Goal: Task Accomplishment & Management: Manage account settings

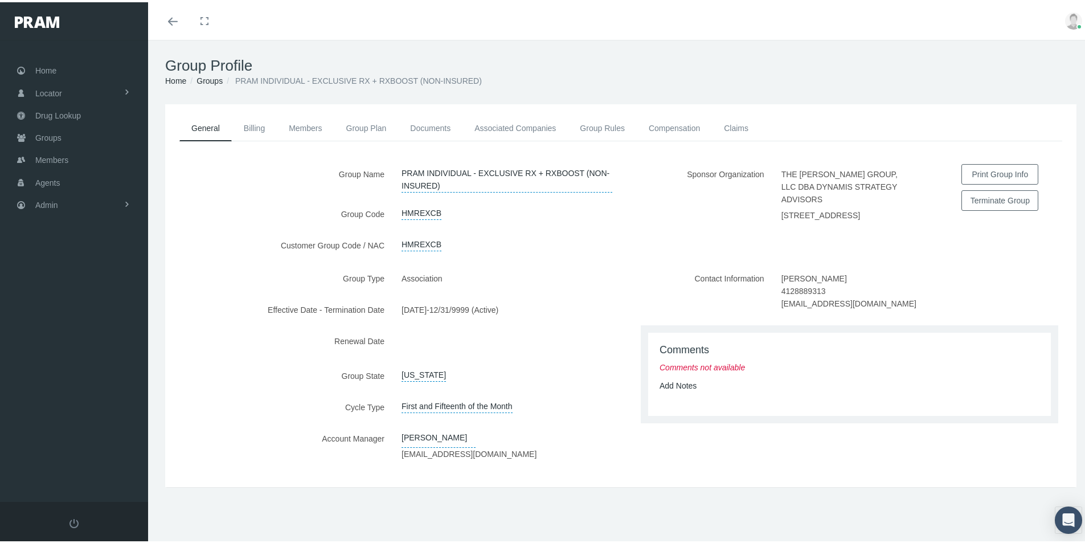
click at [200, 245] on label "Customer Group Code / NAC" at bounding box center [279, 243] width 228 height 20
click at [43, 203] on span "Admin" at bounding box center [46, 203] width 23 height 22
click at [64, 287] on span "Group Billing" at bounding box center [70, 290] width 46 height 19
click at [60, 379] on span "Payments" at bounding box center [61, 373] width 35 height 19
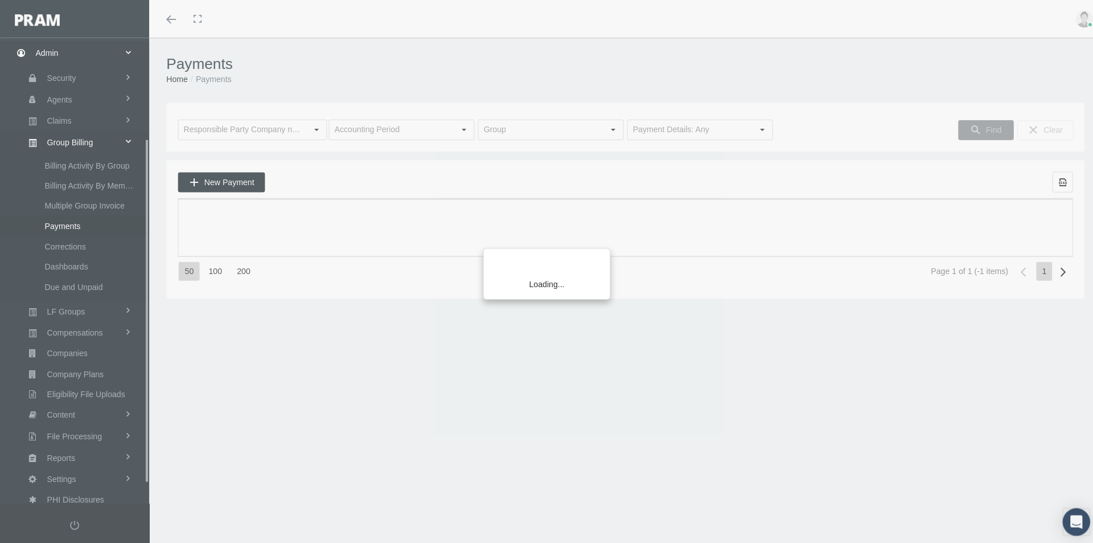
scroll to position [162, 0]
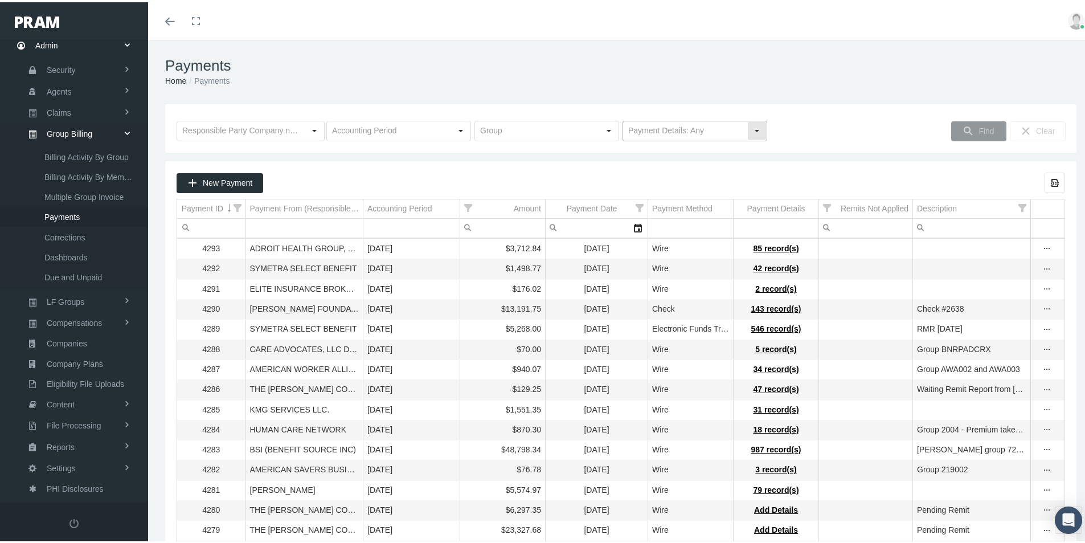
click at [751, 126] on div "Select" at bounding box center [756, 129] width 18 height 18
click at [652, 169] on div "No Payment Details" at bounding box center [689, 168] width 141 height 19
type input "No Payment Details"
click at [978, 128] on span "Find" at bounding box center [985, 128] width 15 height 9
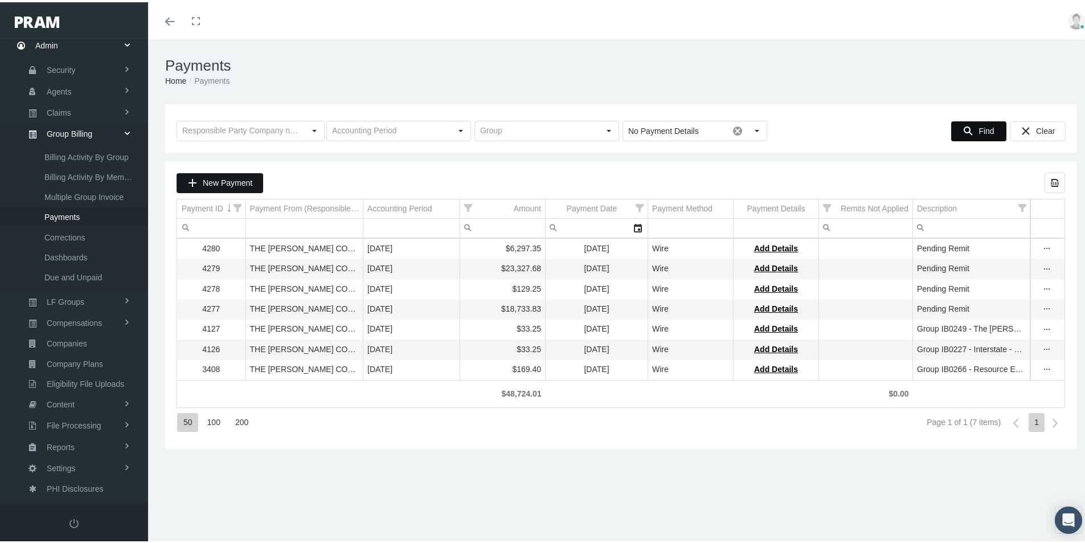
click at [227, 178] on span "New Payment" at bounding box center [228, 180] width 50 height 9
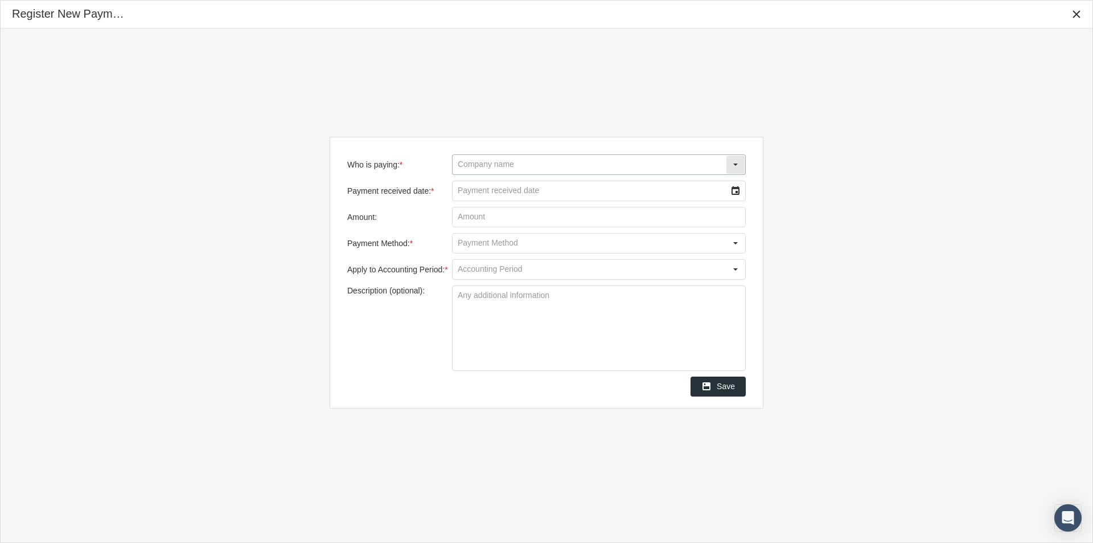
click at [474, 157] on input "Who is paying: *" at bounding box center [589, 164] width 273 height 19
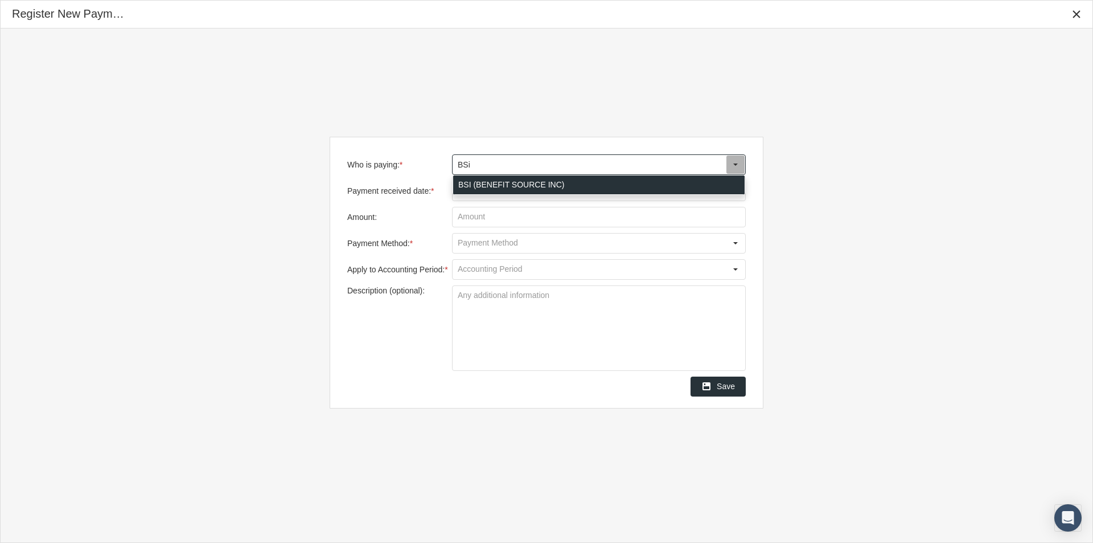
click at [461, 183] on div "BSI (BENEFIT SOURCE INC)" at bounding box center [598, 184] width 291 height 19
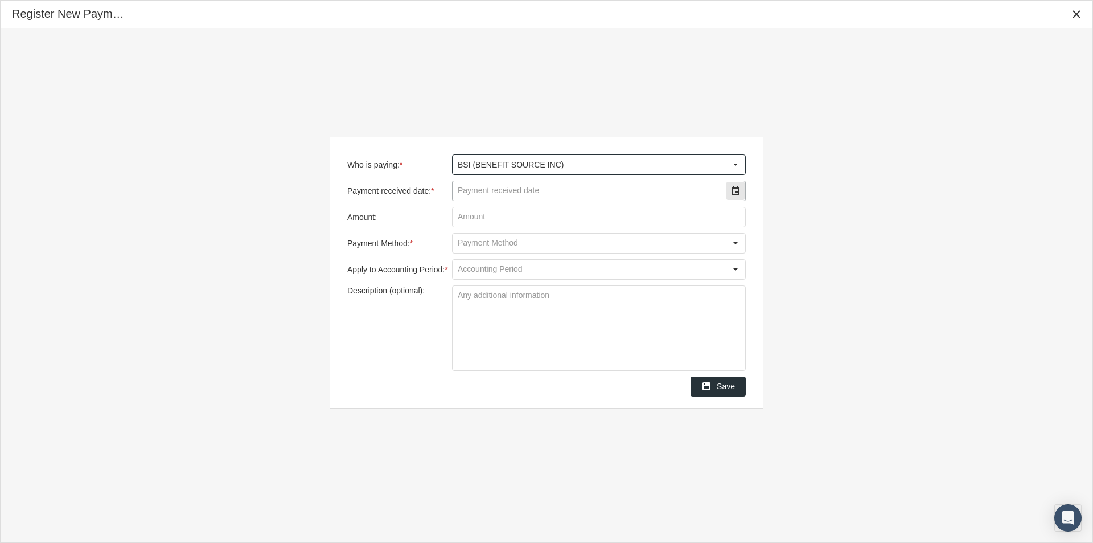
type input "BSI (BENEFIT SOURCE INC)"
click at [462, 196] on input "Payment received date: *" at bounding box center [589, 190] width 273 height 19
type input "[DATE]"
type input "$ 2,098.30"
click at [469, 243] on input "Payment Method: *" at bounding box center [589, 242] width 273 height 19
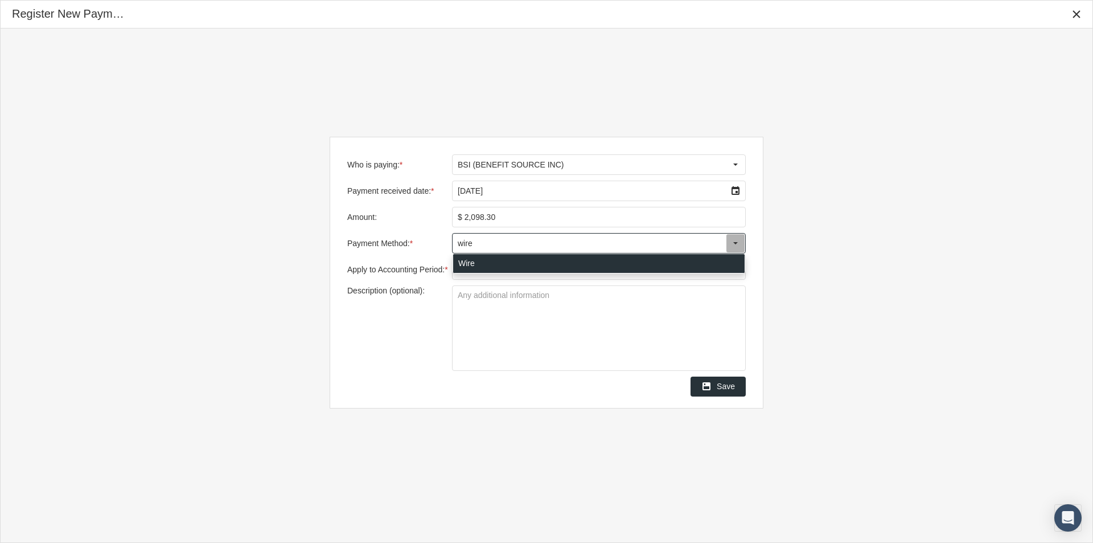
click at [462, 261] on div "Wire" at bounding box center [598, 263] width 291 height 19
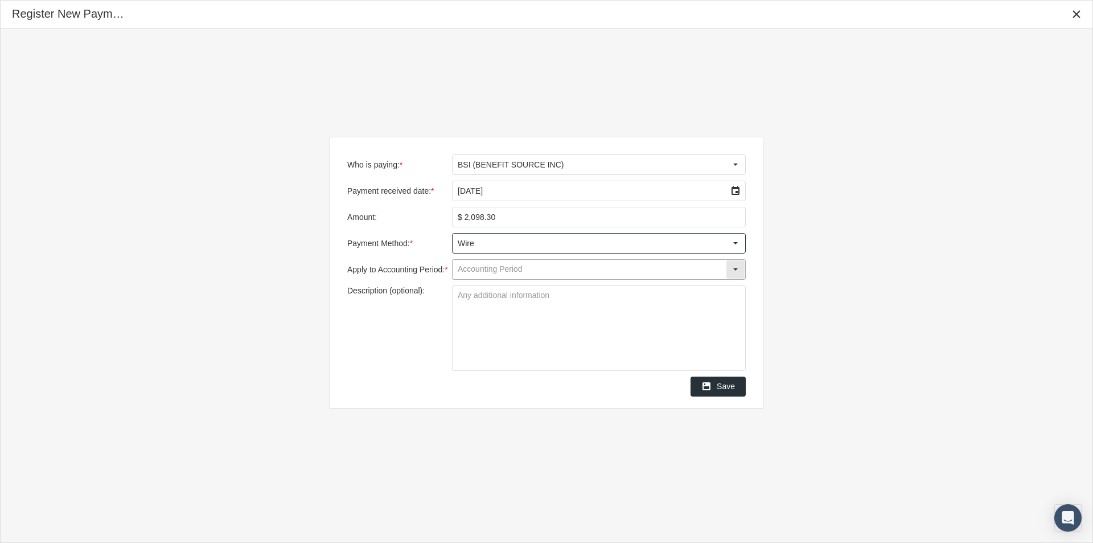
type input "Wire"
click at [462, 272] on input "Apply to Accounting Period: *" at bounding box center [589, 269] width 273 height 19
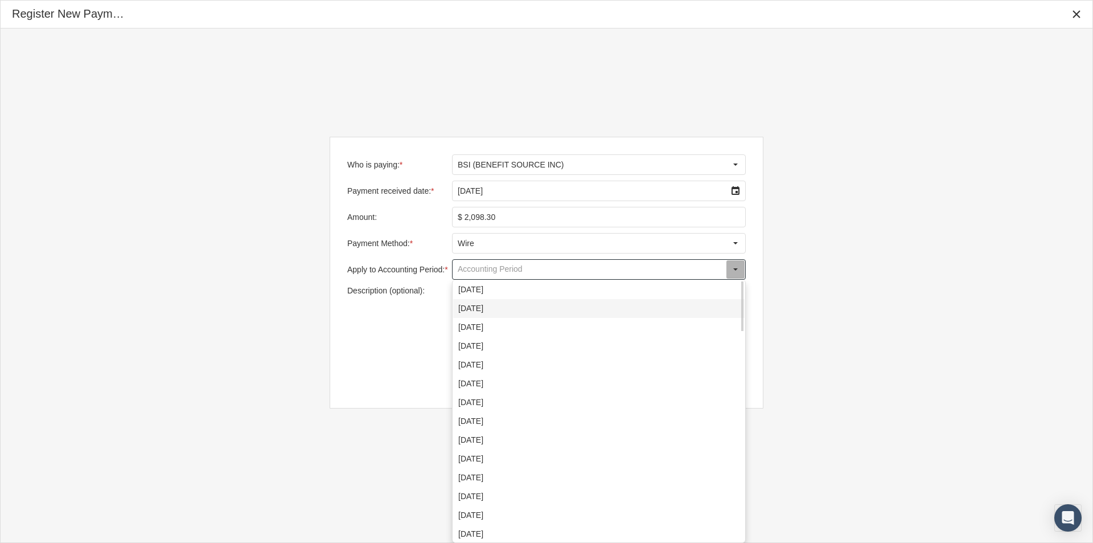
click at [469, 309] on div "[DATE]" at bounding box center [598, 308] width 291 height 19
type input "[DATE]"
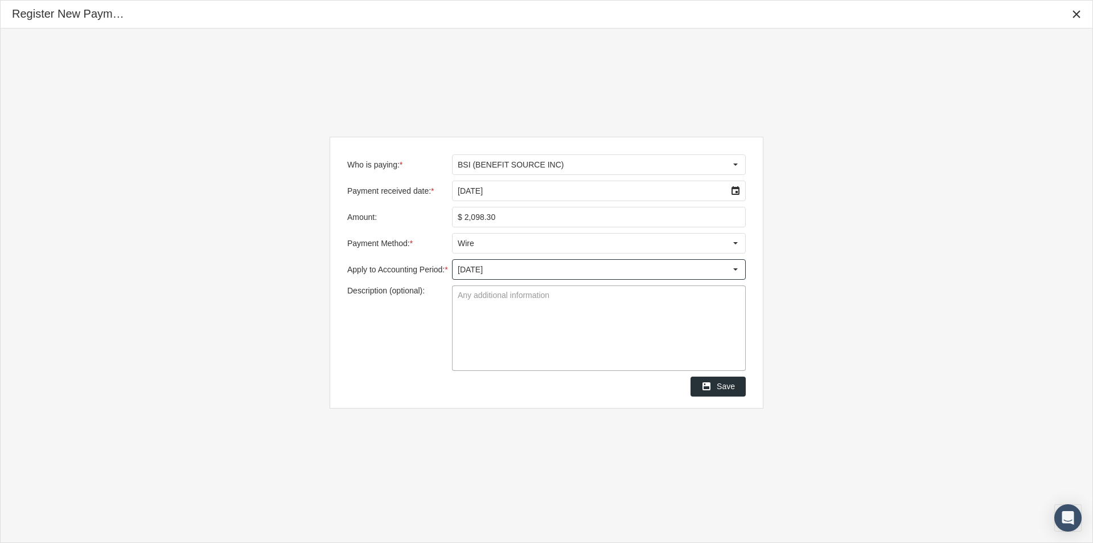
click at [465, 303] on textarea "Description (optional):" at bounding box center [599, 328] width 293 height 84
click at [532, 297] on textarea "Group 3750 - Dale ROgers" at bounding box center [599, 328] width 293 height 84
type textarea "Group 3750 - [PERSON_NAME]"
click at [554, 334] on textarea "Group 3750 - [PERSON_NAME]" at bounding box center [599, 328] width 293 height 84
click at [726, 385] on span "Save" at bounding box center [726, 385] width 18 height 9
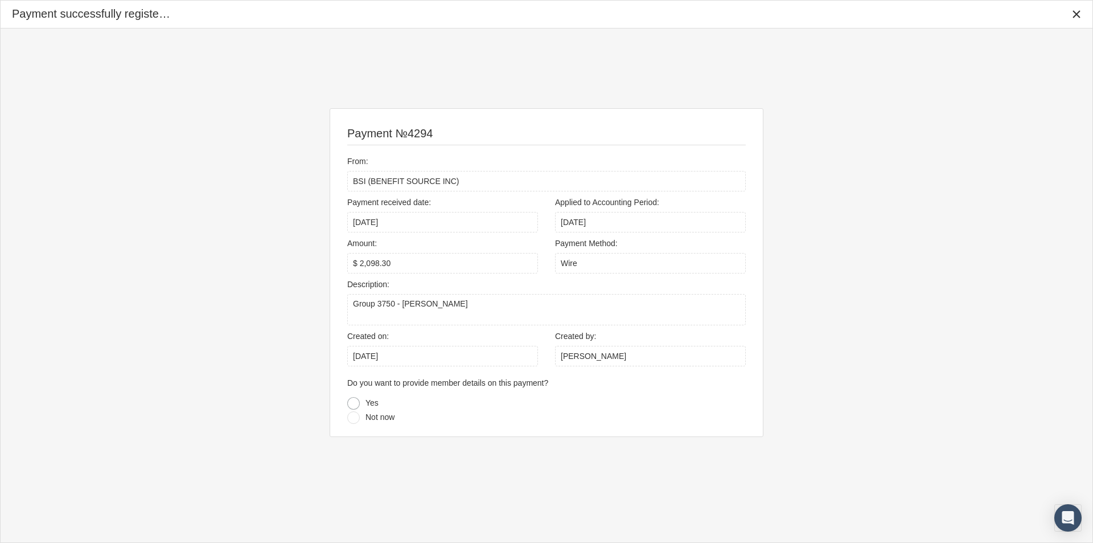
click at [351, 404] on div at bounding box center [353, 403] width 13 height 13
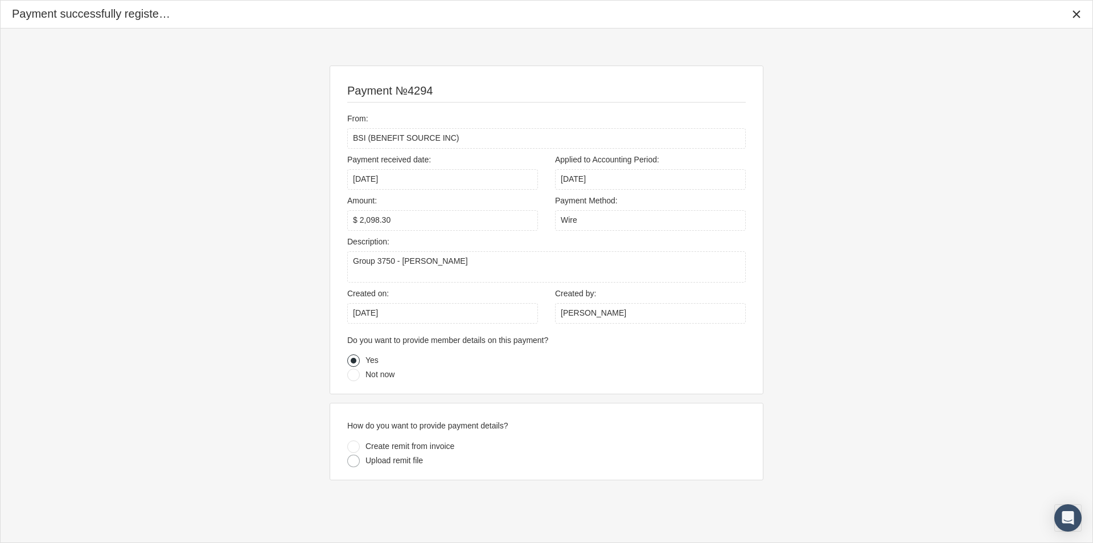
click at [351, 460] on div at bounding box center [353, 460] width 13 height 13
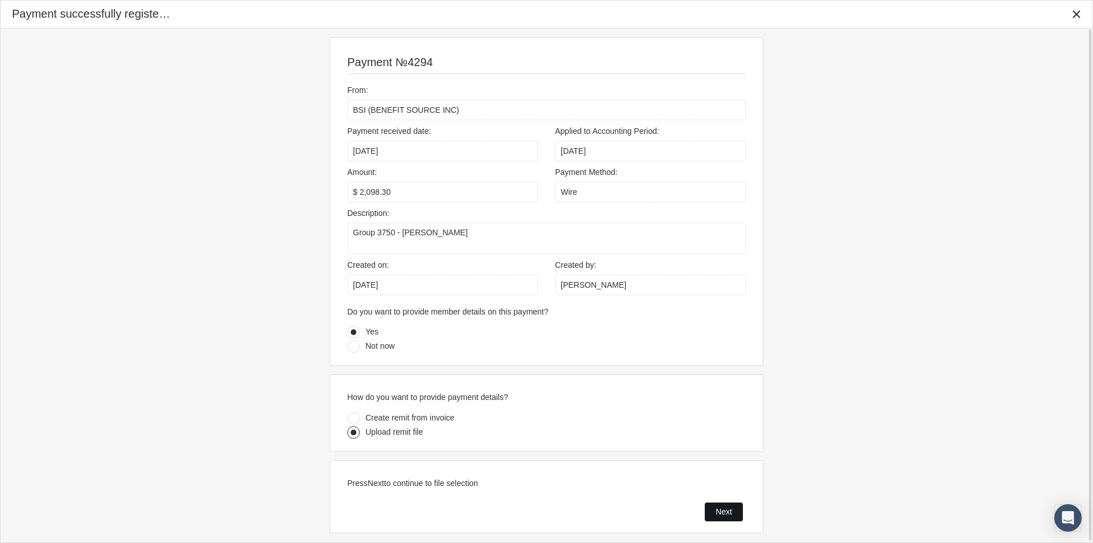
click at [717, 512] on span "Next" at bounding box center [724, 511] width 17 height 9
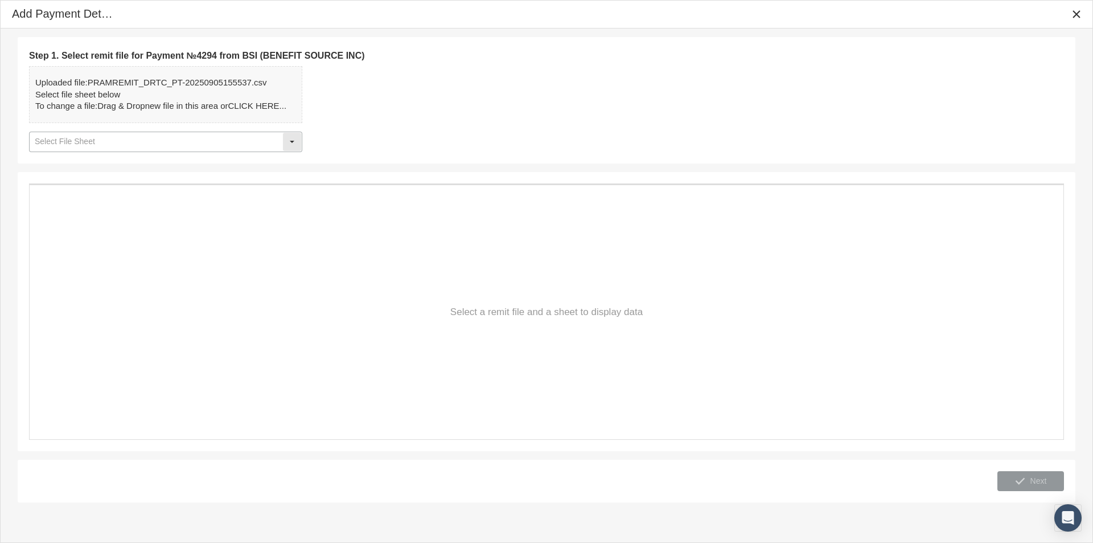
click at [294, 142] on div "Select" at bounding box center [292, 142] width 18 height 18
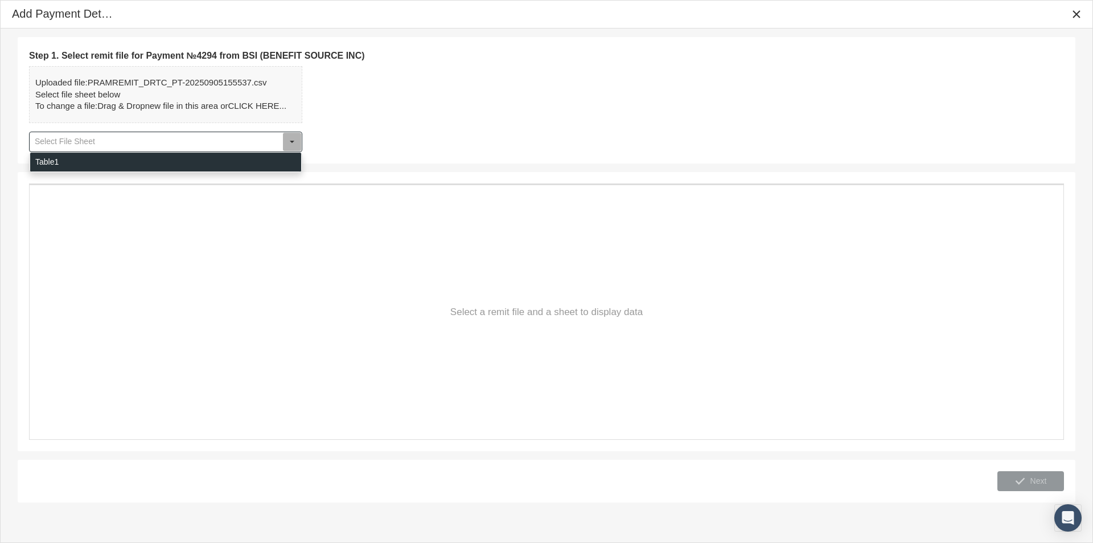
drag, startPoint x: 71, startPoint y: 157, endPoint x: 87, endPoint y: 172, distance: 22.6
click at [71, 157] on div "Table1" at bounding box center [165, 162] width 271 height 19
type input "Table1"
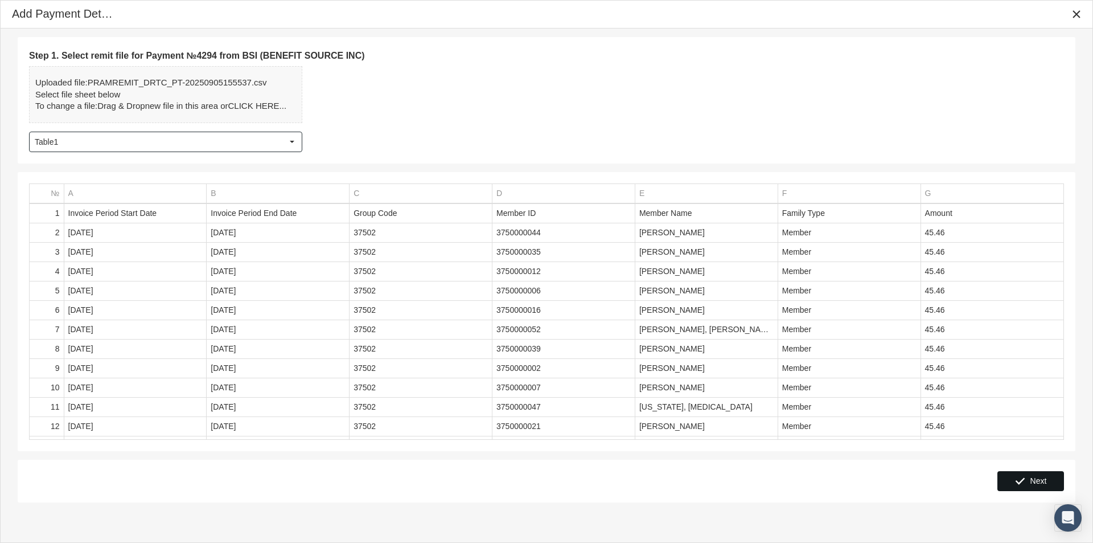
click at [1034, 480] on span "Next" at bounding box center [1038, 480] width 17 height 9
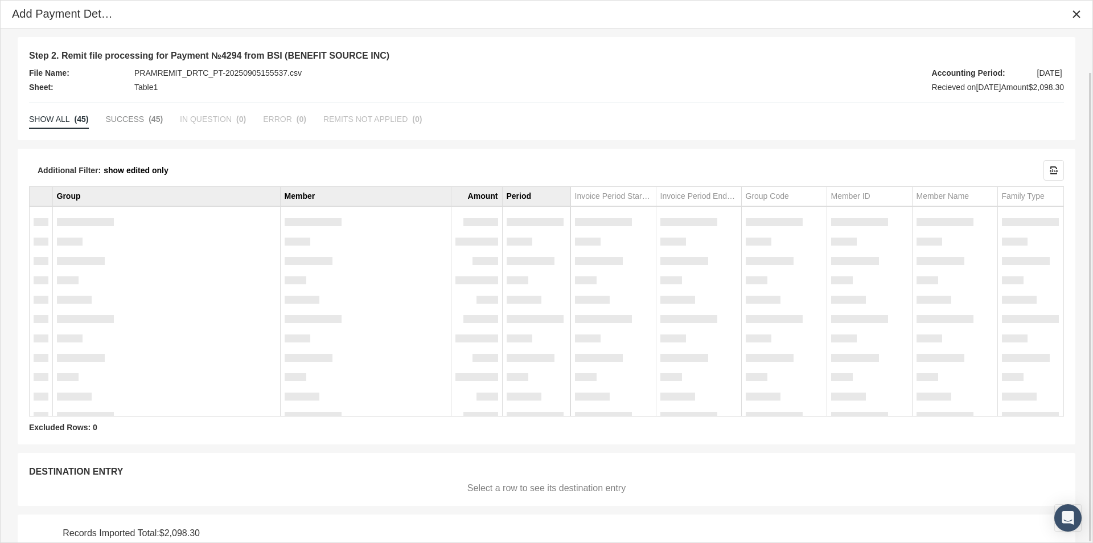
scroll to position [47, 0]
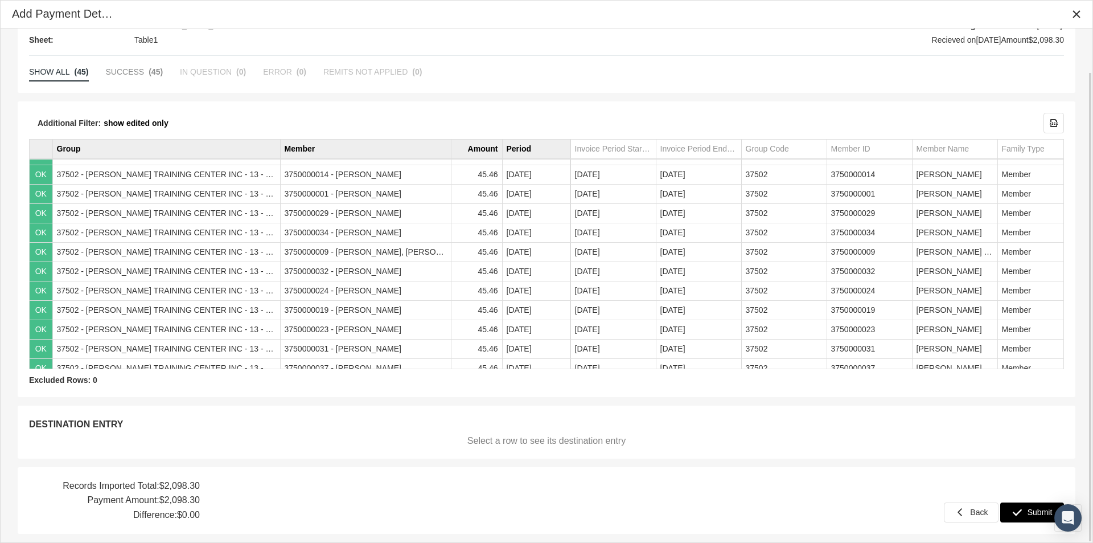
click at [1030, 511] on span "Submit" at bounding box center [1040, 511] width 25 height 9
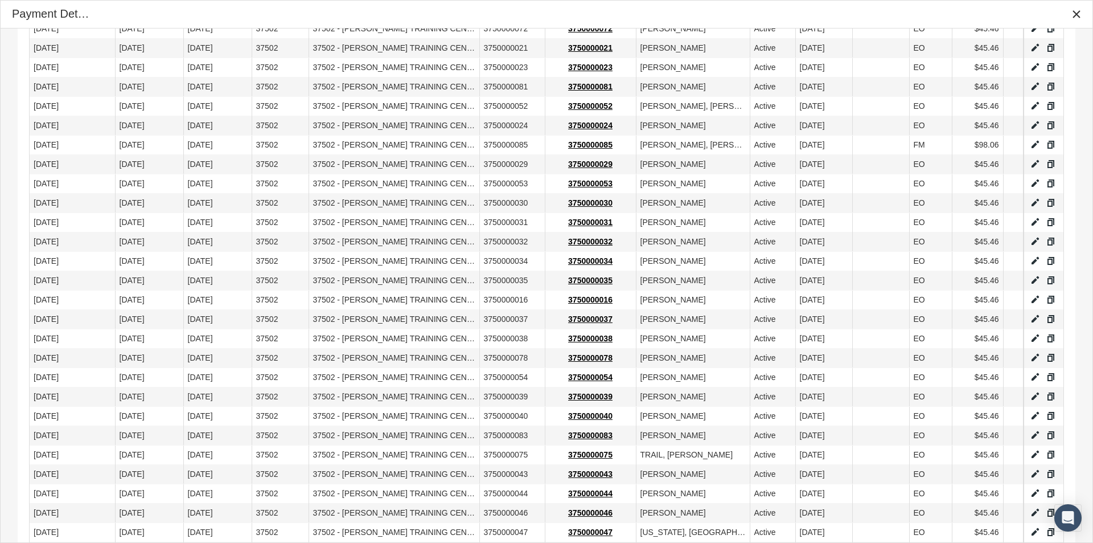
scroll to position [659, 0]
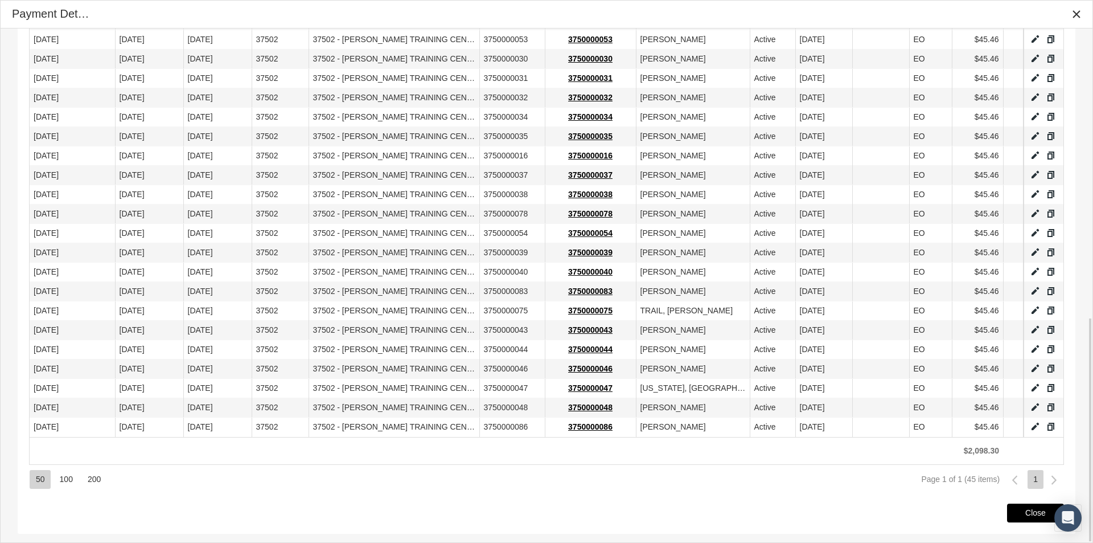
drag, startPoint x: 1024, startPoint y: 515, endPoint x: 834, endPoint y: 457, distance: 198.8
click at [1022, 513] on div "Close" at bounding box center [1036, 513] width 56 height 18
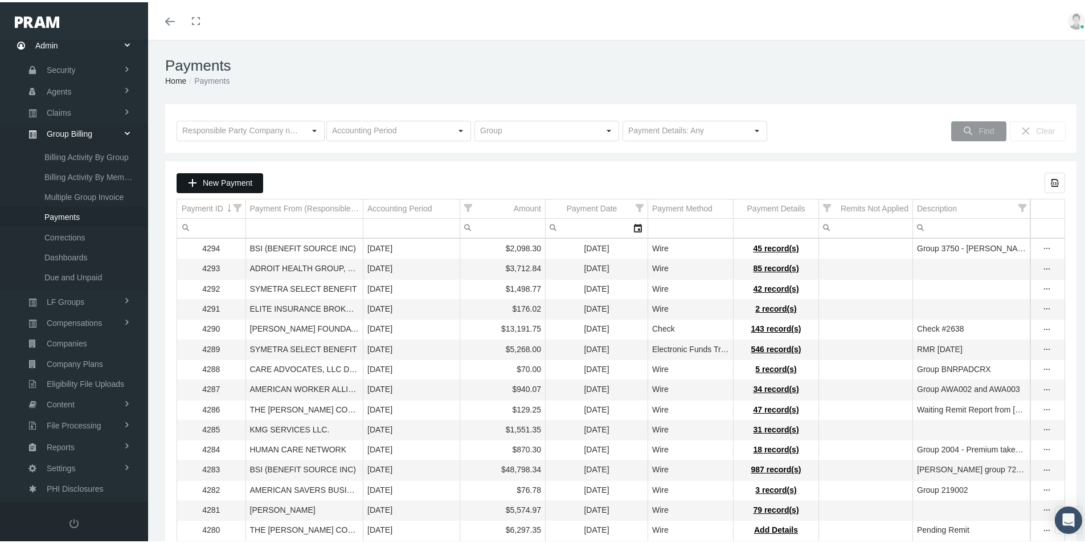
click at [217, 183] on span "New Payment" at bounding box center [228, 180] width 50 height 9
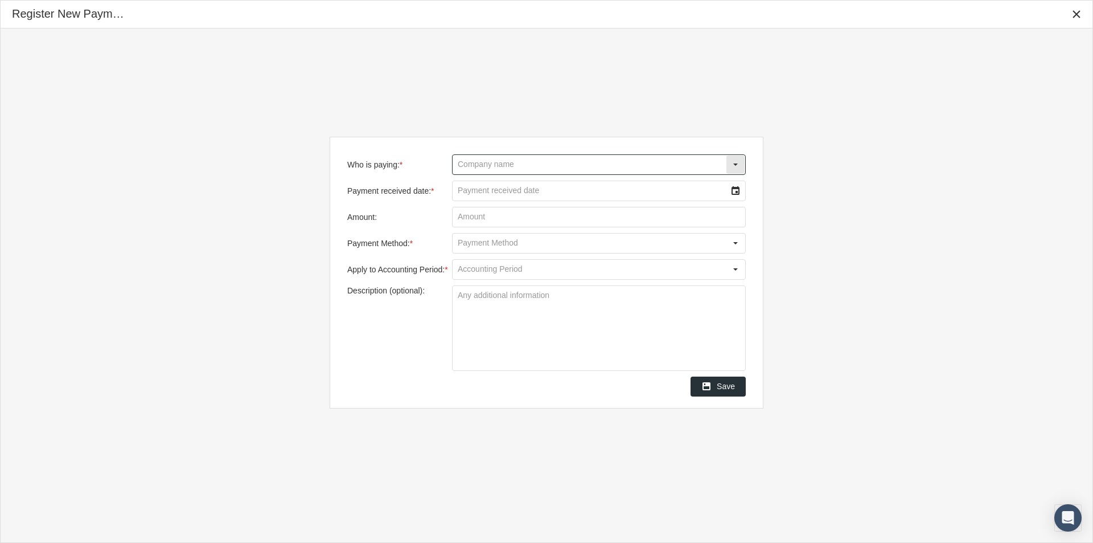
click at [474, 166] on input "Who is paying: *" at bounding box center [589, 164] width 273 height 19
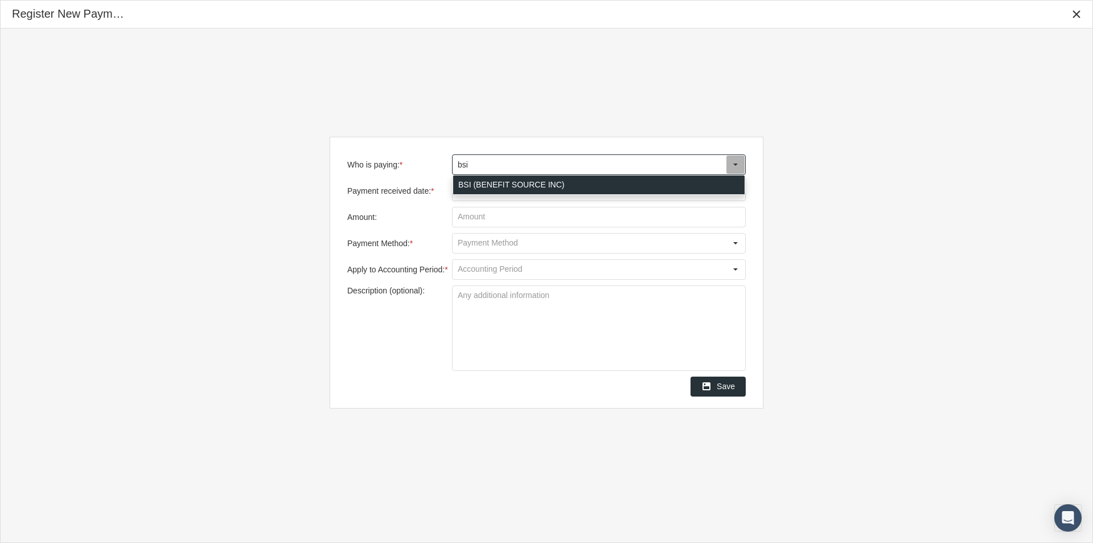
click at [466, 182] on div "BSI (BENEFIT SOURCE INC)" at bounding box center [598, 184] width 291 height 19
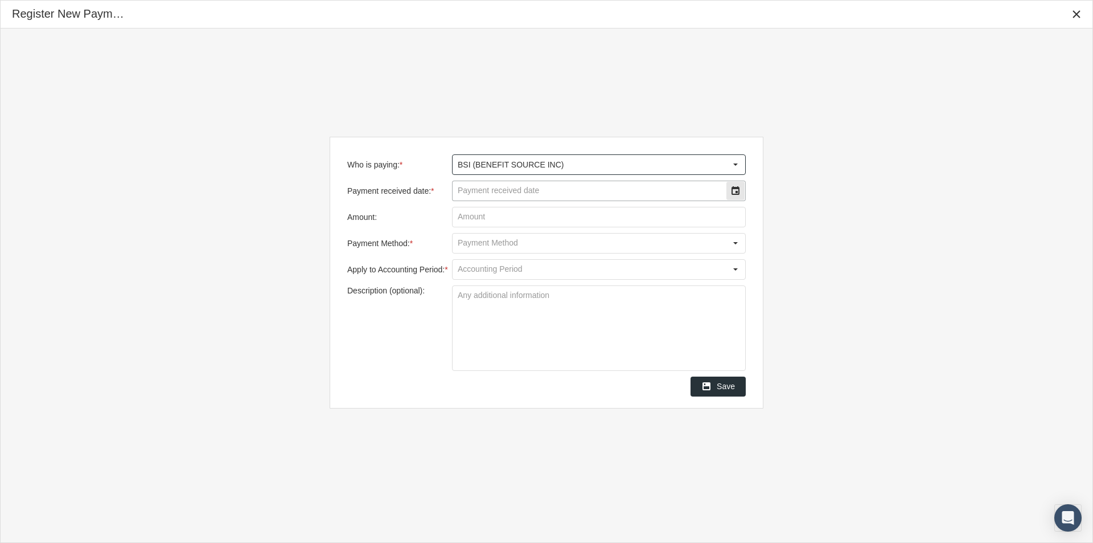
type input "BSI (BENEFIT SOURCE INC)"
click at [475, 194] on input "Payment received date: *" at bounding box center [589, 190] width 273 height 19
type input "[DATE]"
click at [467, 215] on input "Amount:" at bounding box center [599, 216] width 293 height 19
type input "$ 5,941.46"
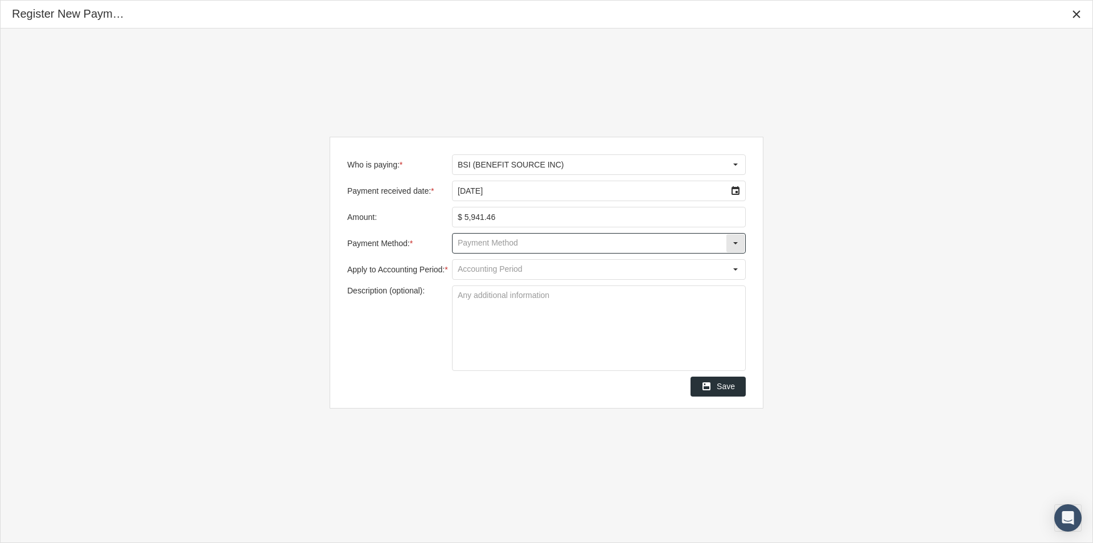
click at [472, 244] on input "Payment Method: *" at bounding box center [589, 242] width 273 height 19
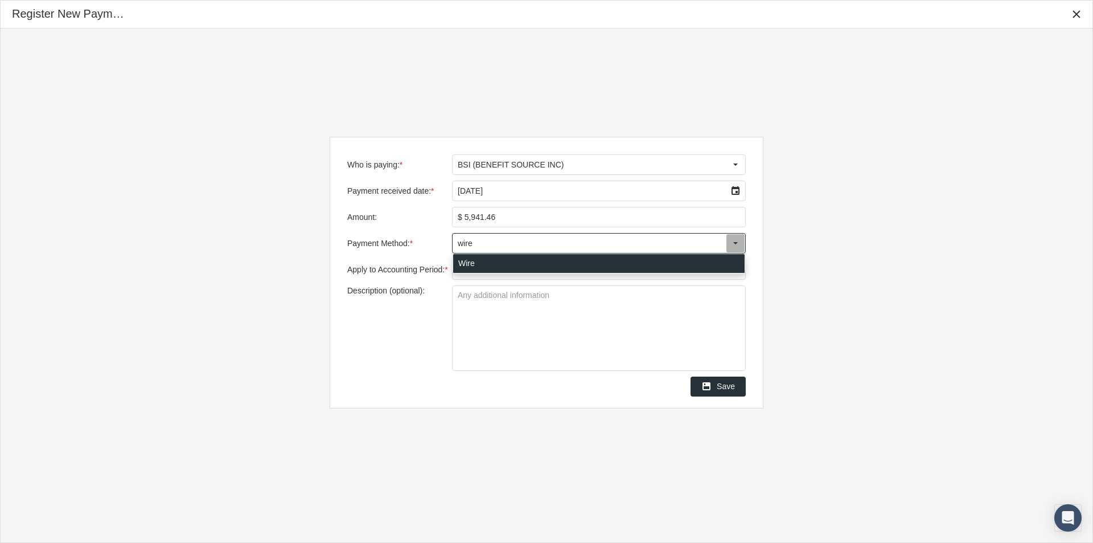
click at [462, 261] on div "Wire" at bounding box center [598, 263] width 291 height 19
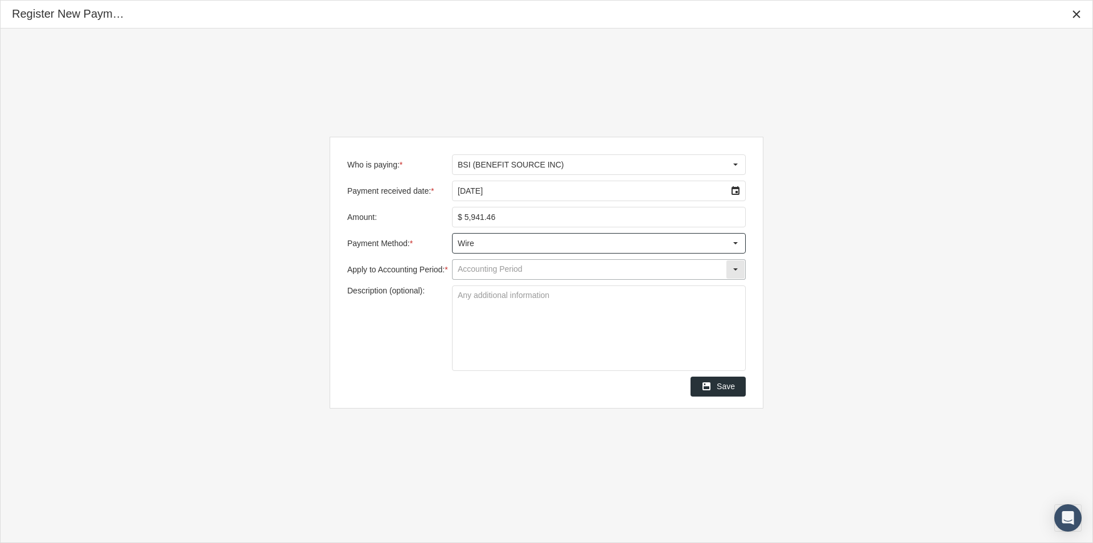
type input "Wire"
click at [464, 274] on input "Apply to Accounting Period: *" at bounding box center [589, 269] width 273 height 19
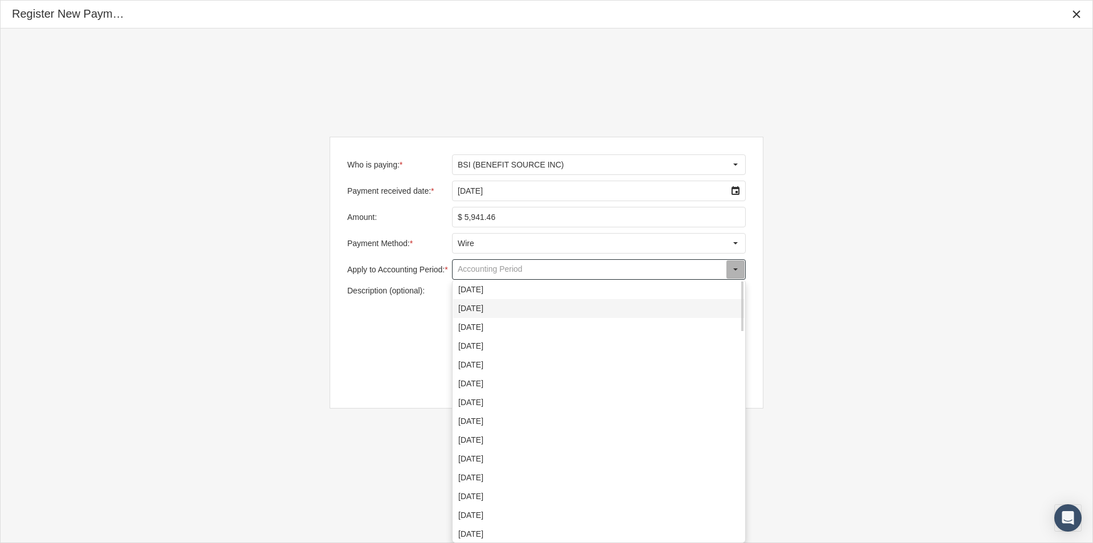
click at [473, 310] on div "[DATE]" at bounding box center [598, 308] width 291 height 19
type input "[DATE]"
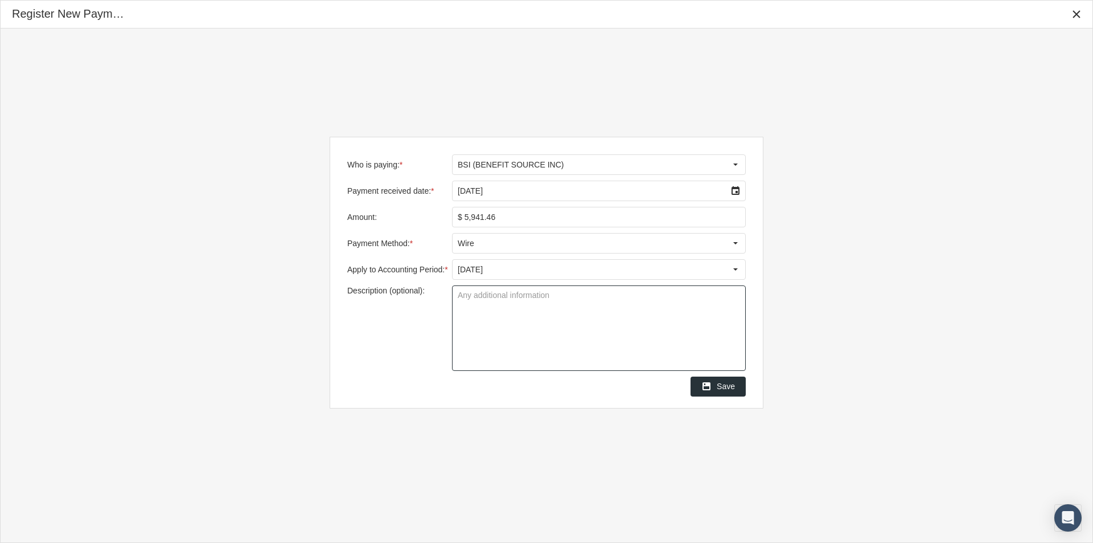
click at [464, 302] on textarea "Description (optional):" at bounding box center [599, 328] width 293 height 84
type textarea "Group -1750 Goodwill Services"
click at [511, 338] on textarea "Group -1750 Goodwill Services" at bounding box center [599, 328] width 293 height 84
click at [725, 384] on span "Save" at bounding box center [726, 385] width 18 height 9
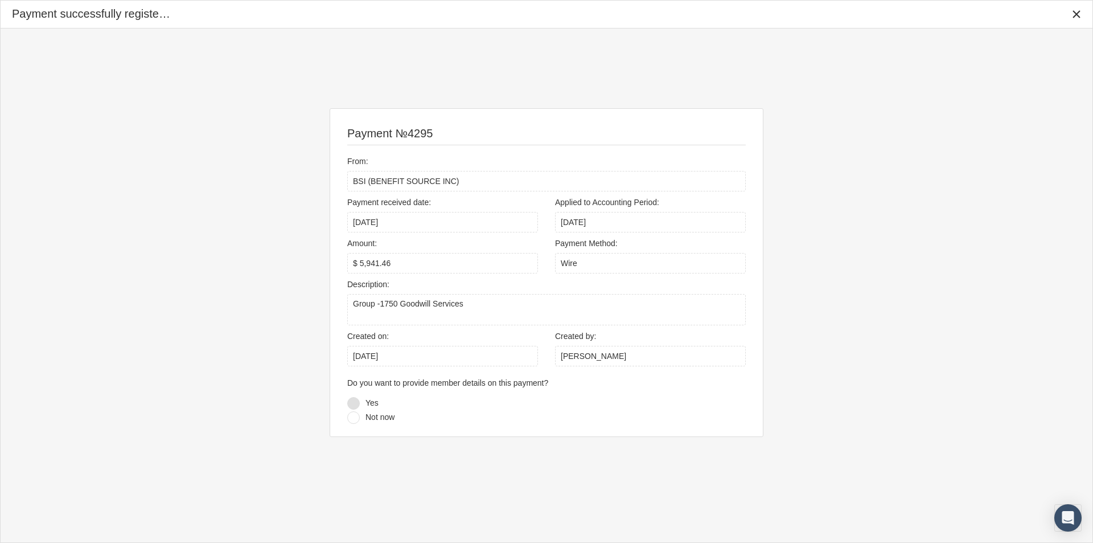
click at [354, 404] on div at bounding box center [353, 403] width 13 height 13
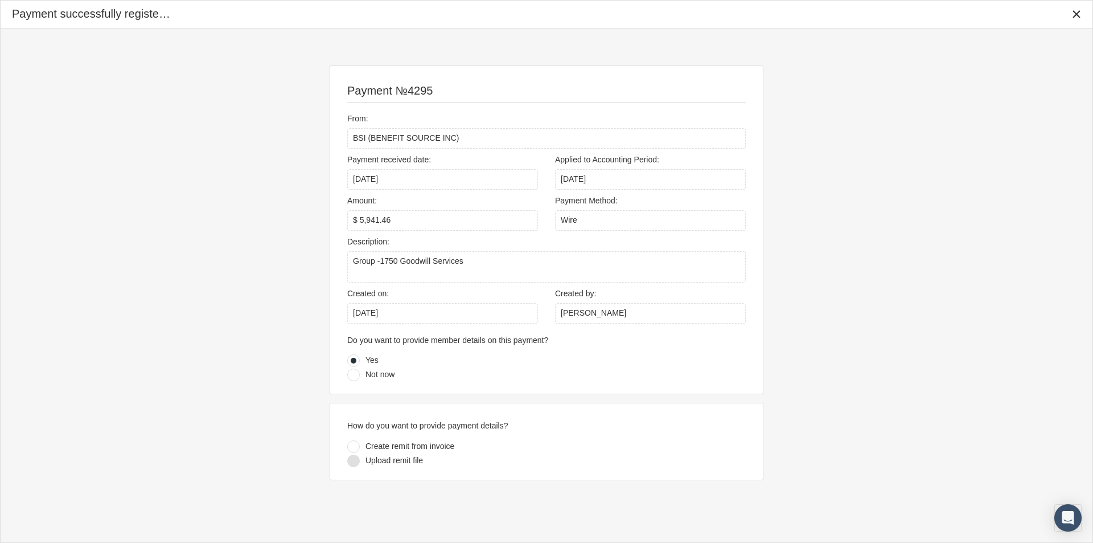
click at [352, 461] on div at bounding box center [353, 460] width 13 height 13
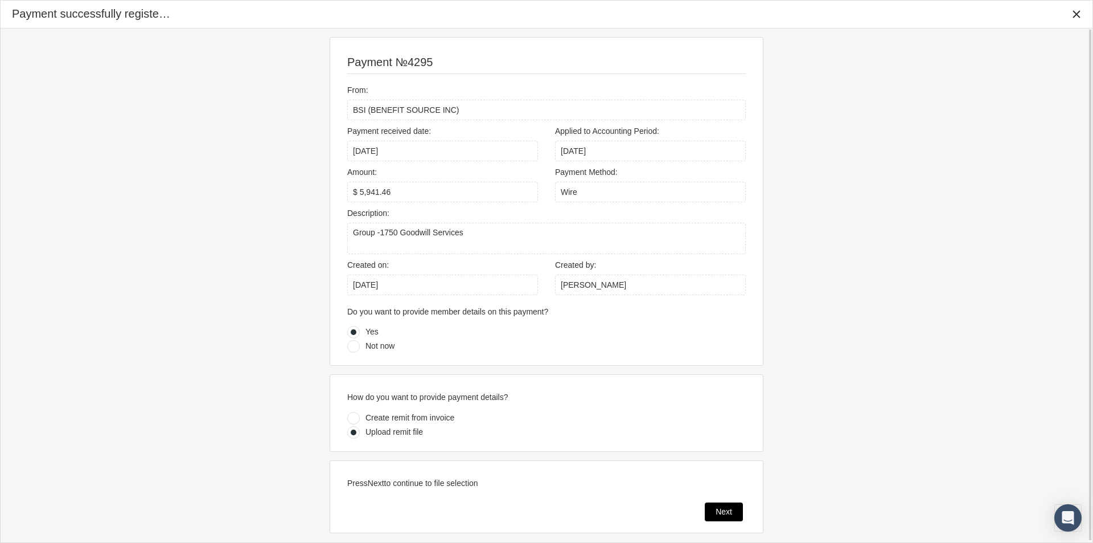
click at [718, 512] on span "Next" at bounding box center [724, 511] width 17 height 9
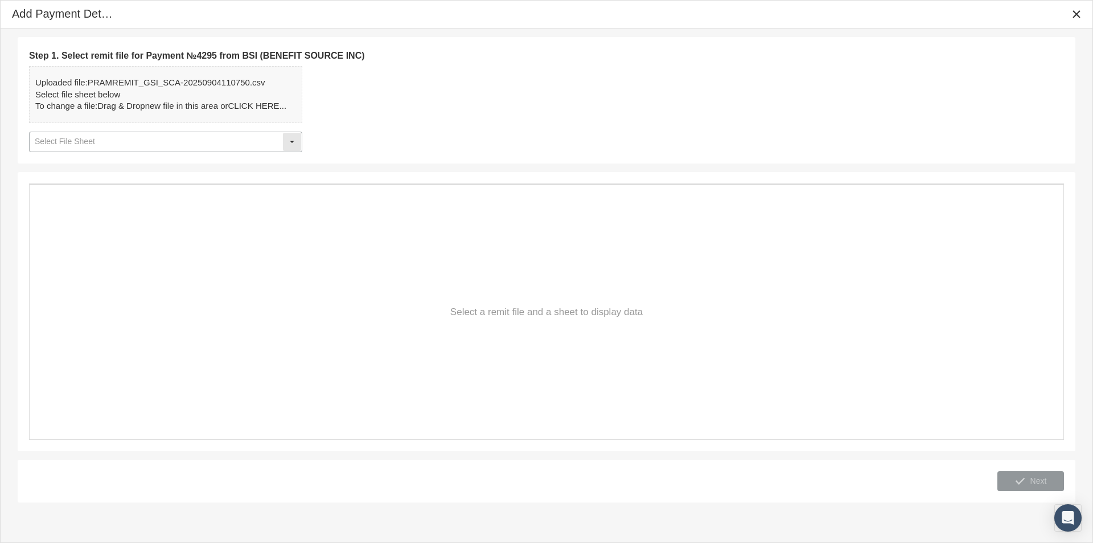
drag, startPoint x: 295, startPoint y: 142, endPoint x: 287, endPoint y: 142, distance: 8.0
click at [292, 142] on div "Select" at bounding box center [292, 142] width 18 height 18
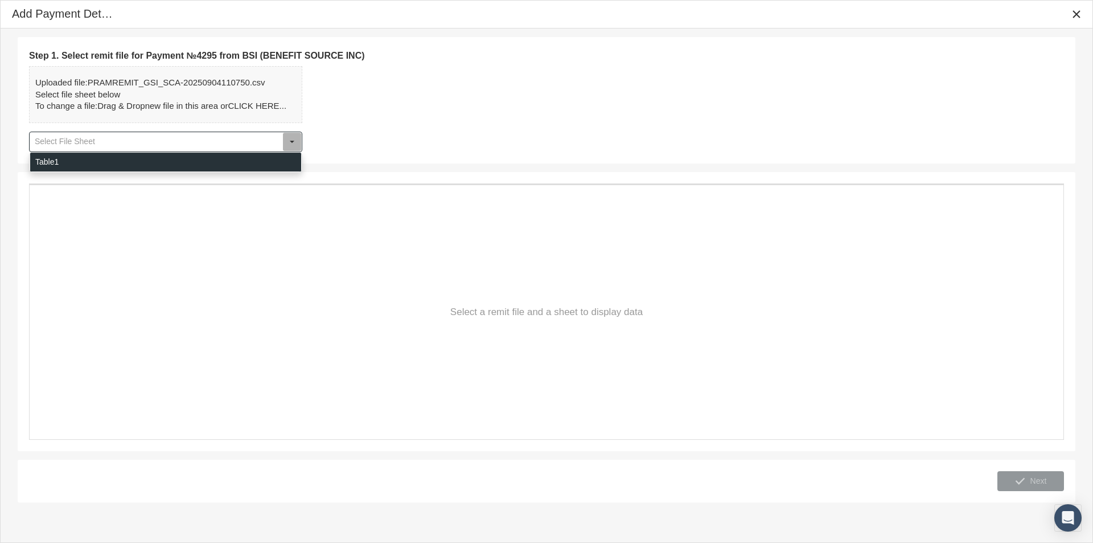
click at [61, 166] on div "Table1" at bounding box center [165, 162] width 271 height 19
type input "Table1"
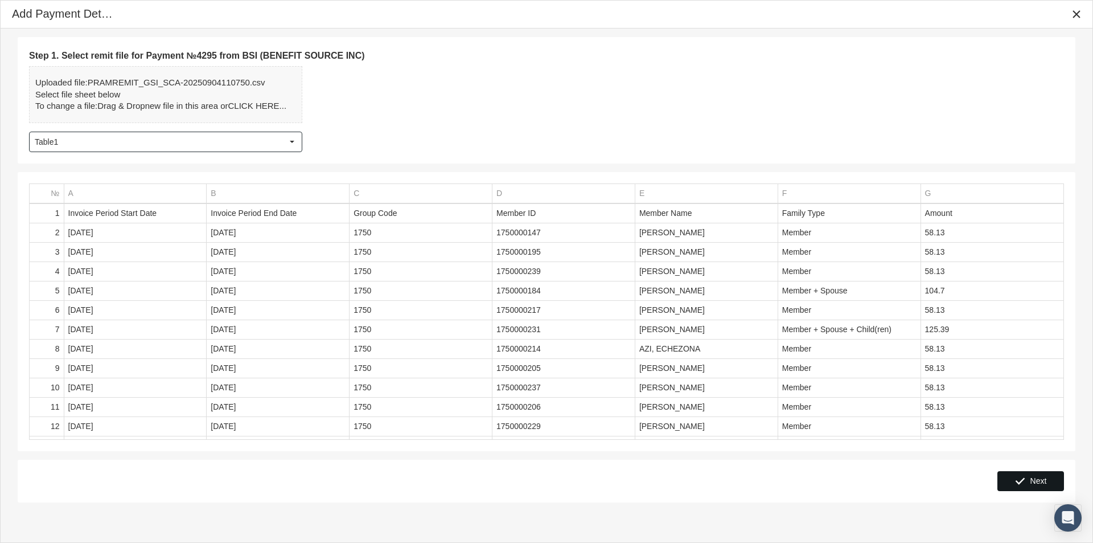
click at [1036, 482] on span "Next" at bounding box center [1038, 480] width 17 height 9
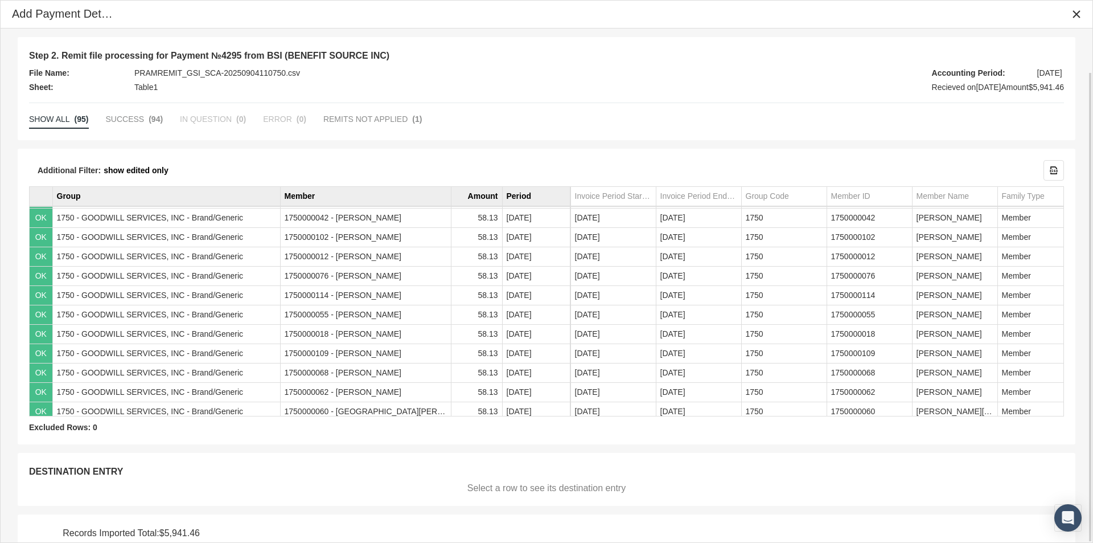
scroll to position [47, 0]
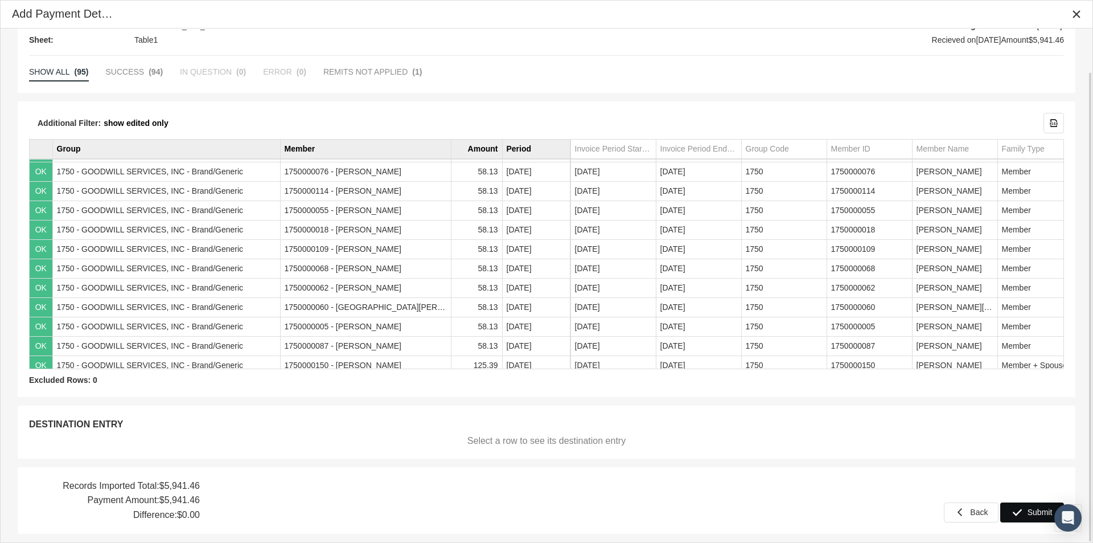
click at [1037, 511] on span "Submit" at bounding box center [1040, 511] width 25 height 9
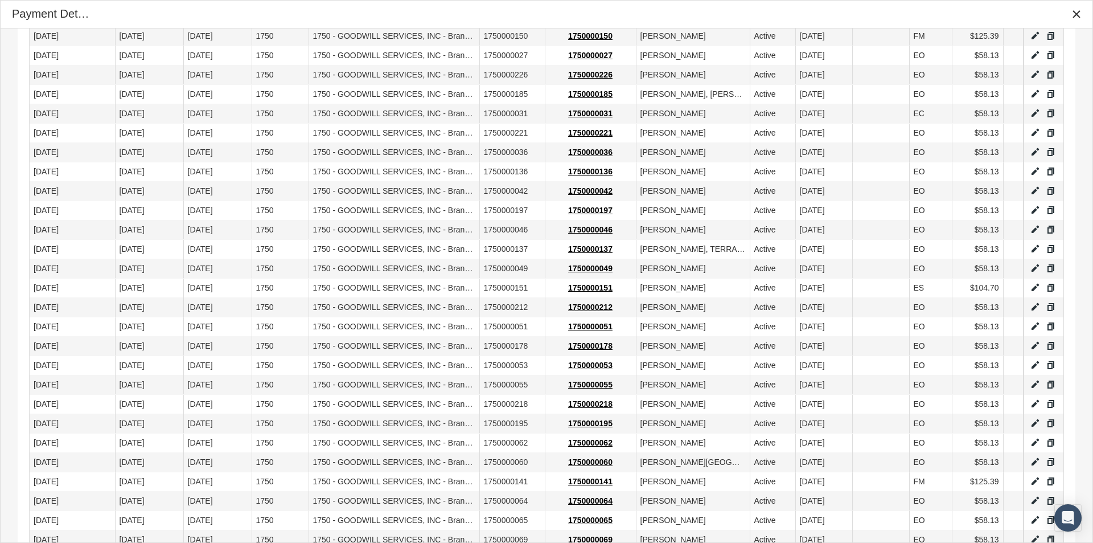
scroll to position [762, 0]
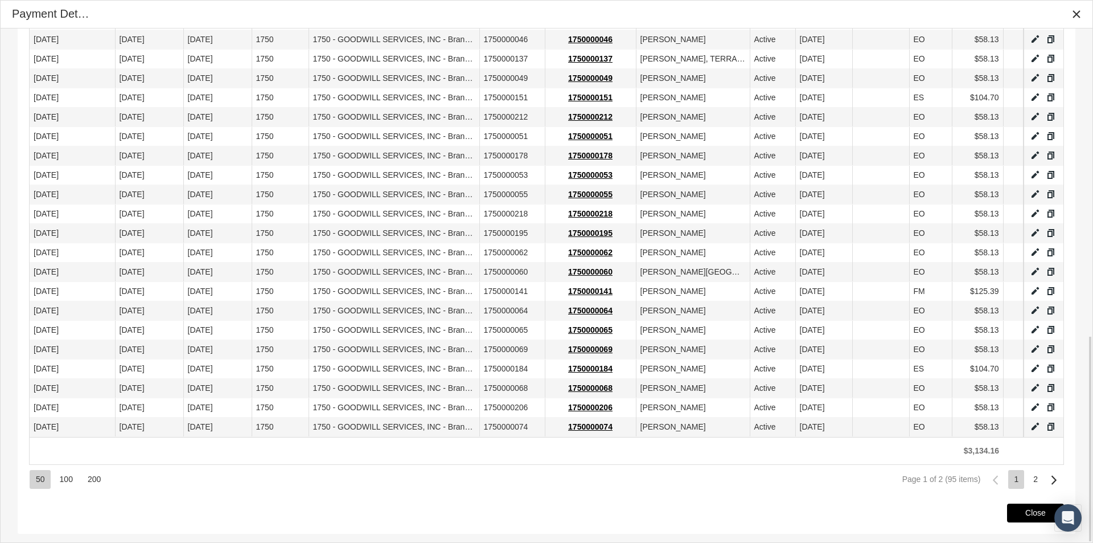
click at [1027, 508] on span "Close" at bounding box center [1035, 512] width 20 height 9
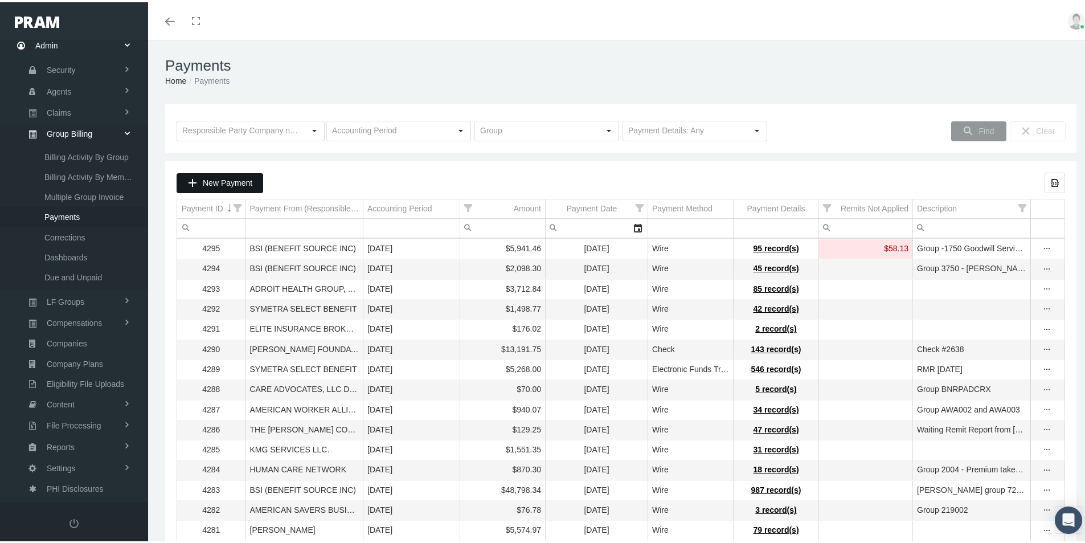
drag, startPoint x: 217, startPoint y: 181, endPoint x: 290, endPoint y: 191, distance: 72.9
click at [217, 181] on span "New Payment" at bounding box center [228, 180] width 50 height 9
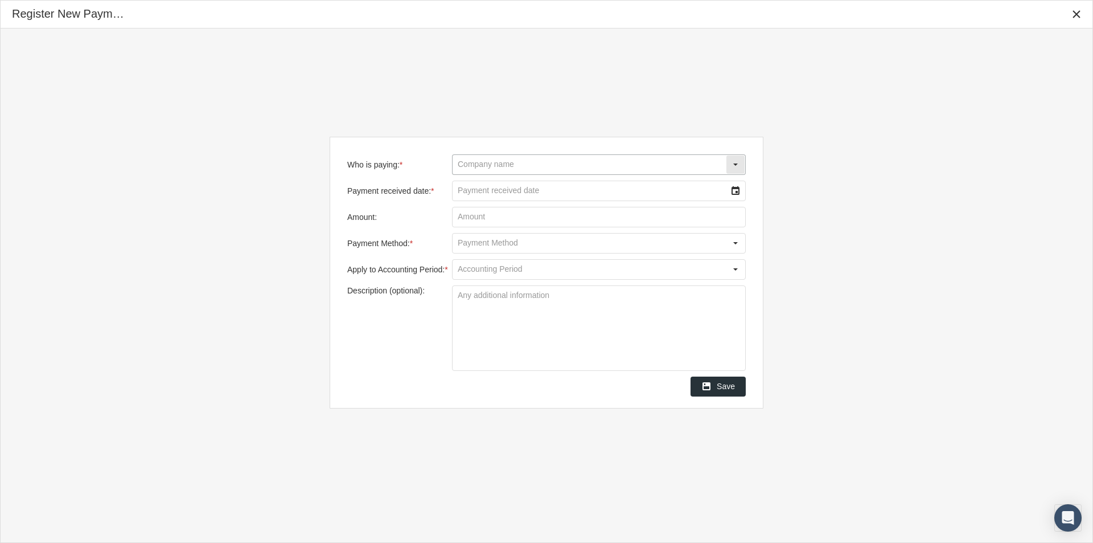
click at [474, 164] on input "Who is paying: *" at bounding box center [589, 164] width 273 height 19
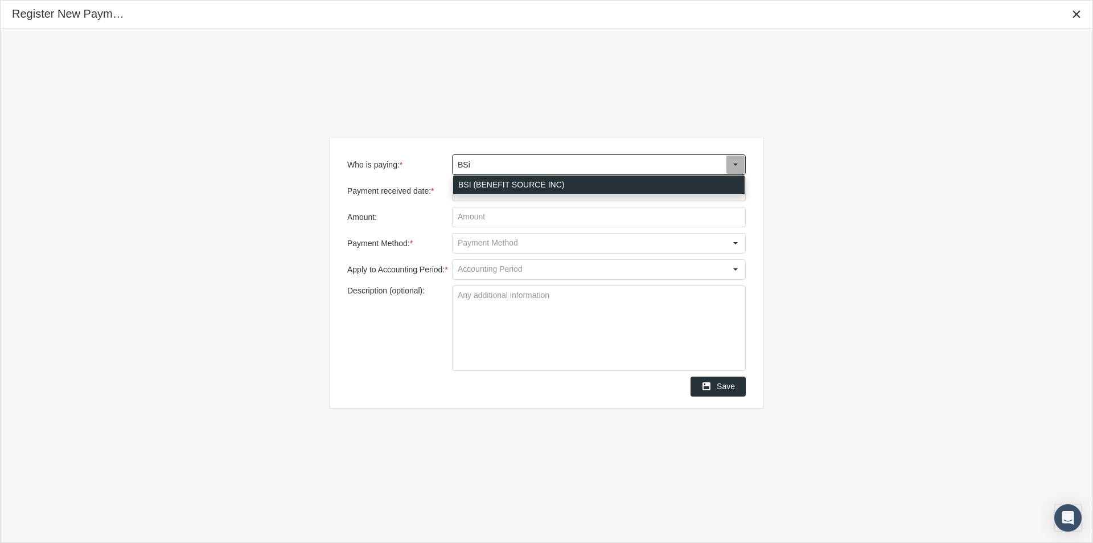
click at [465, 183] on div "BSI (BENEFIT SOURCE INC)" at bounding box center [598, 184] width 291 height 19
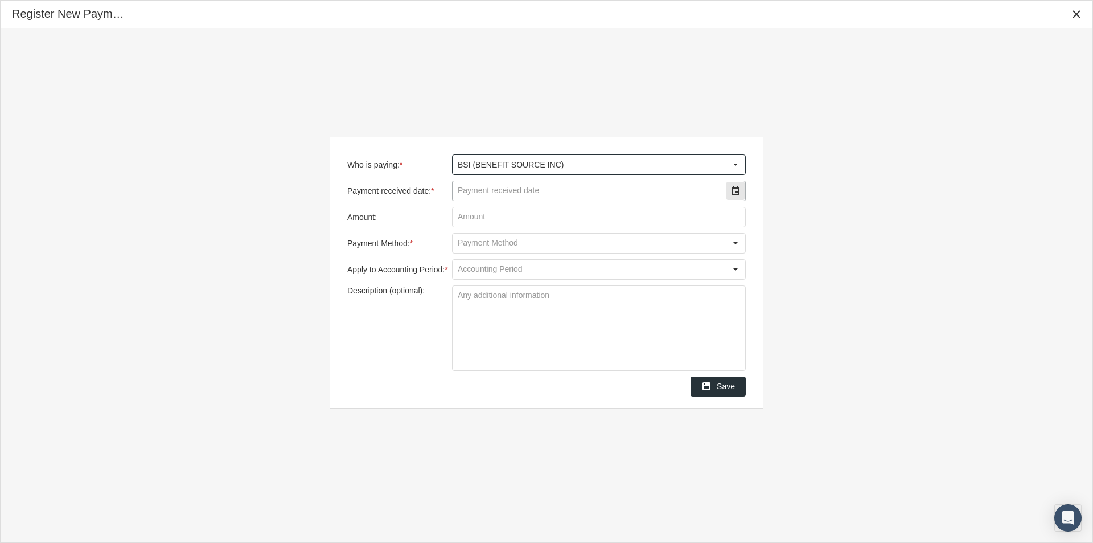
type input "BSI (BENEFIT SOURCE INC)"
click at [471, 190] on input "Payment received date: *" at bounding box center [589, 190] width 273 height 19
type input "[DATE]"
click at [473, 215] on input "Amount:" at bounding box center [599, 216] width 293 height 19
type input "$ 23,246.60"
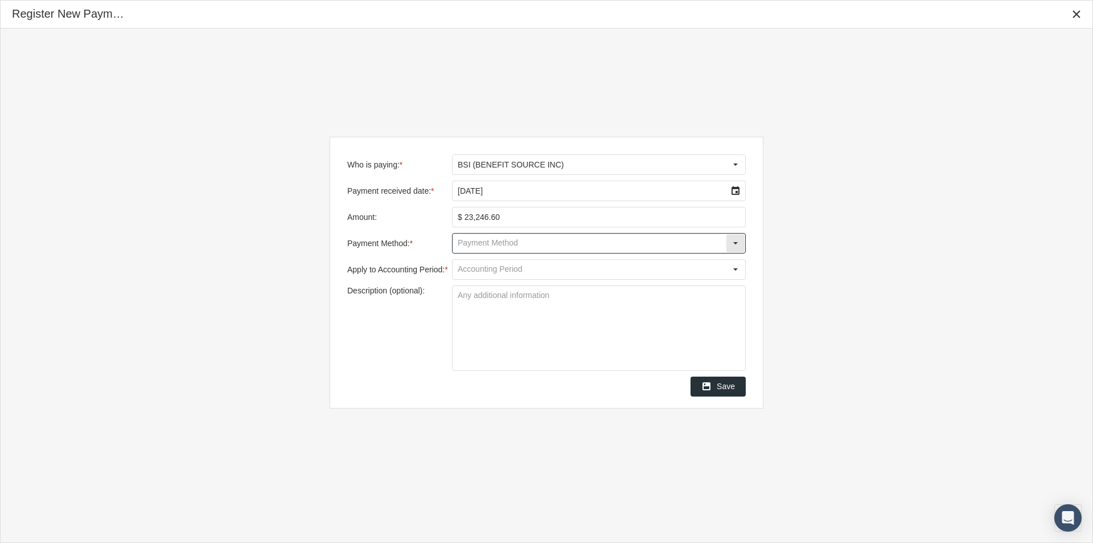
click at [467, 238] on input "Payment Method: *" at bounding box center [589, 242] width 273 height 19
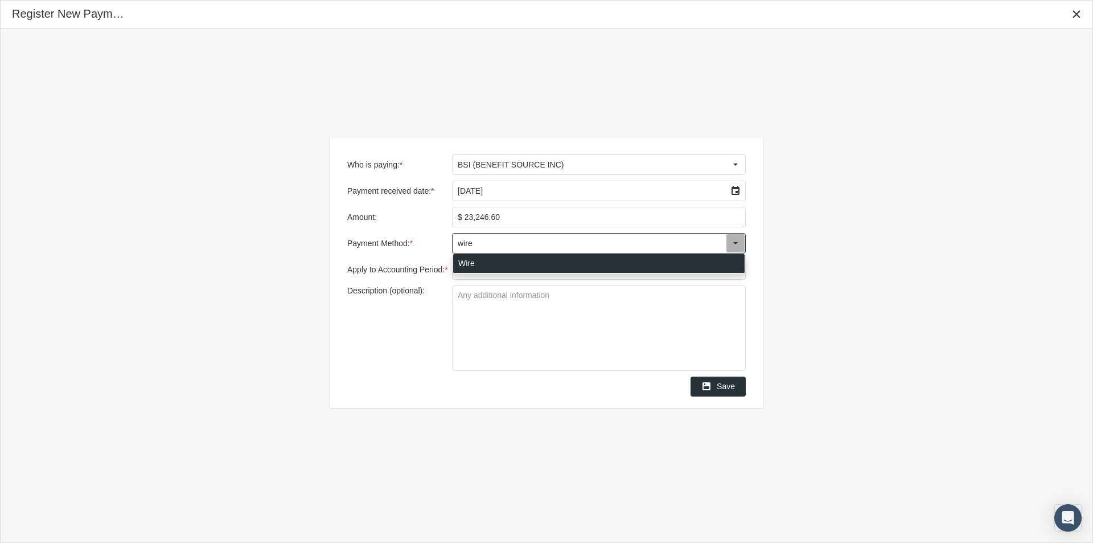
click at [469, 263] on div "Wire" at bounding box center [598, 263] width 291 height 19
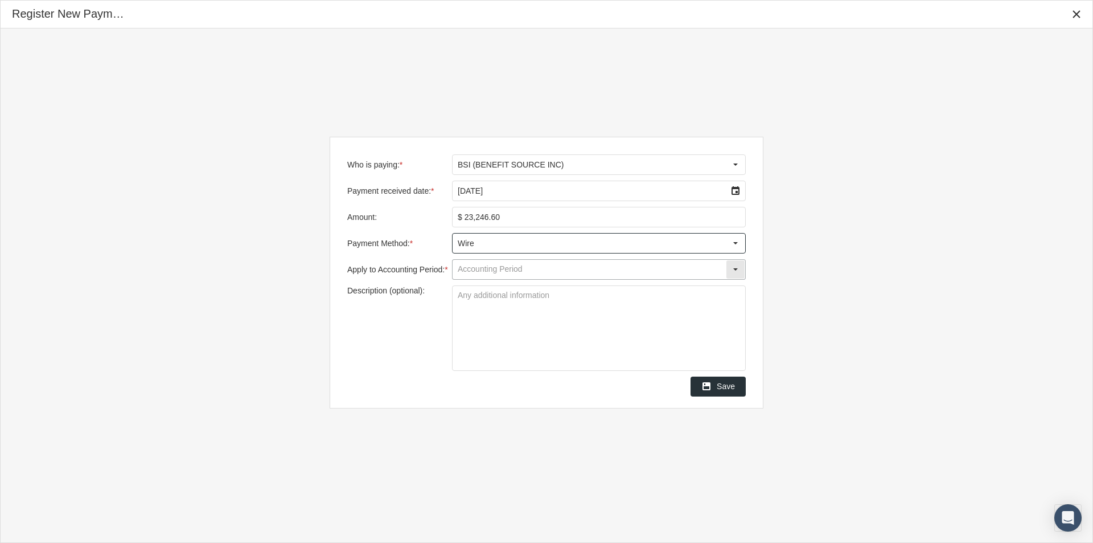
type input "Wire"
click at [464, 269] on input "Apply to Accounting Period: *" at bounding box center [589, 269] width 273 height 19
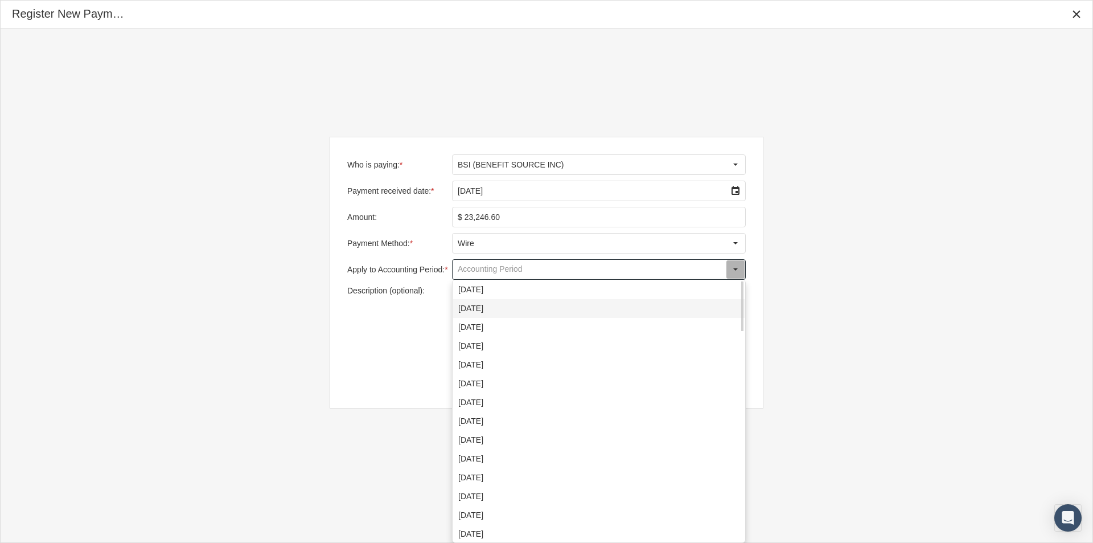
click at [467, 306] on div "[DATE]" at bounding box center [598, 308] width 291 height 19
type input "[DATE]"
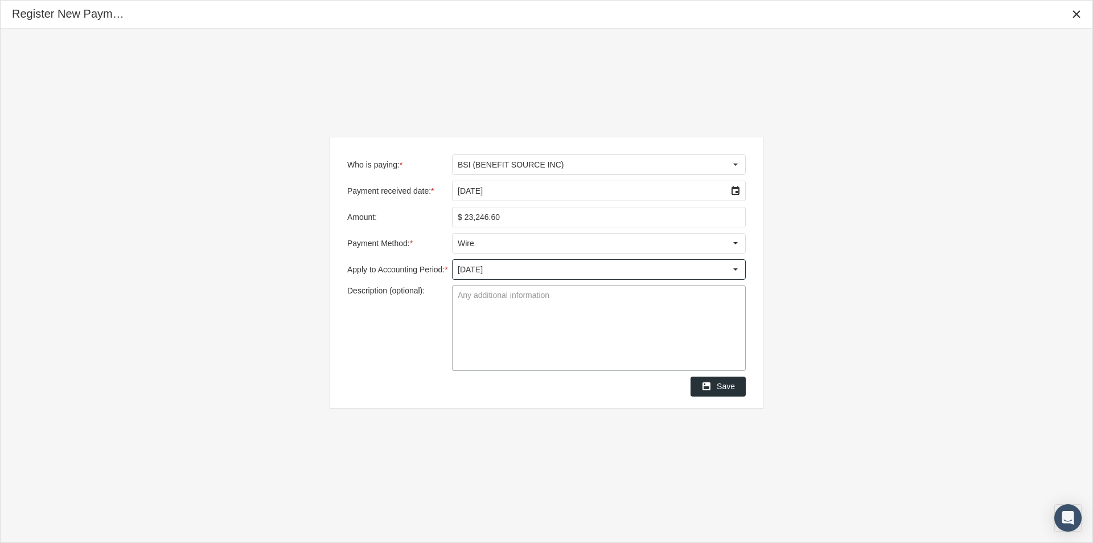
drag, startPoint x: 465, startPoint y: 294, endPoint x: 471, endPoint y: 303, distance: 10.7
click at [465, 295] on textarea "Description (optional):" at bounding box center [599, 328] width 293 height 84
type textarea "Group -Coastal Enterprise - 43001-43004"
click at [526, 338] on textarea "Group -Coastal Enterprise - 43001-43004" at bounding box center [599, 328] width 293 height 84
click at [725, 389] on span "Save" at bounding box center [726, 385] width 18 height 9
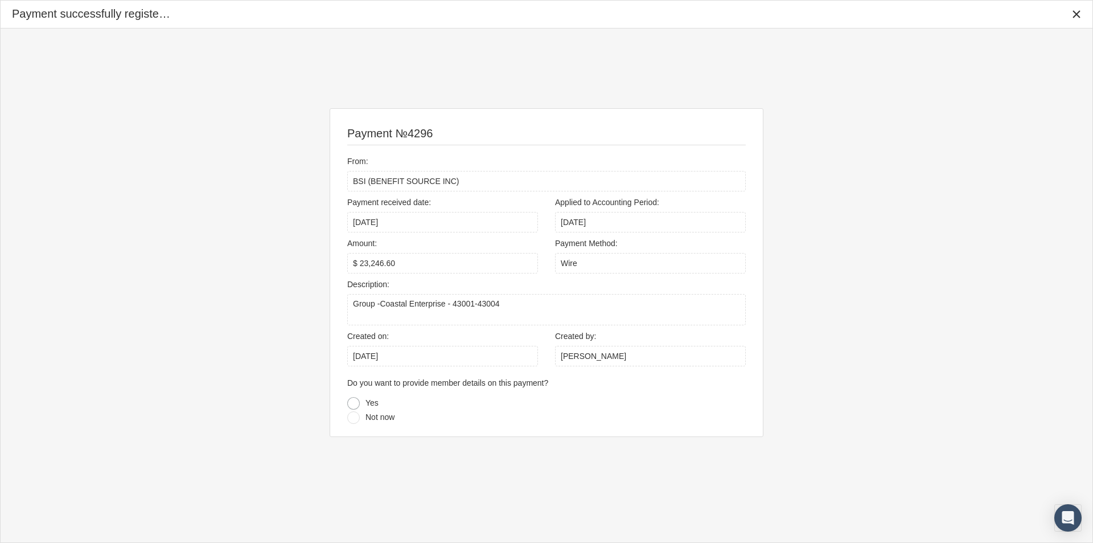
click at [351, 399] on div at bounding box center [353, 403] width 13 height 13
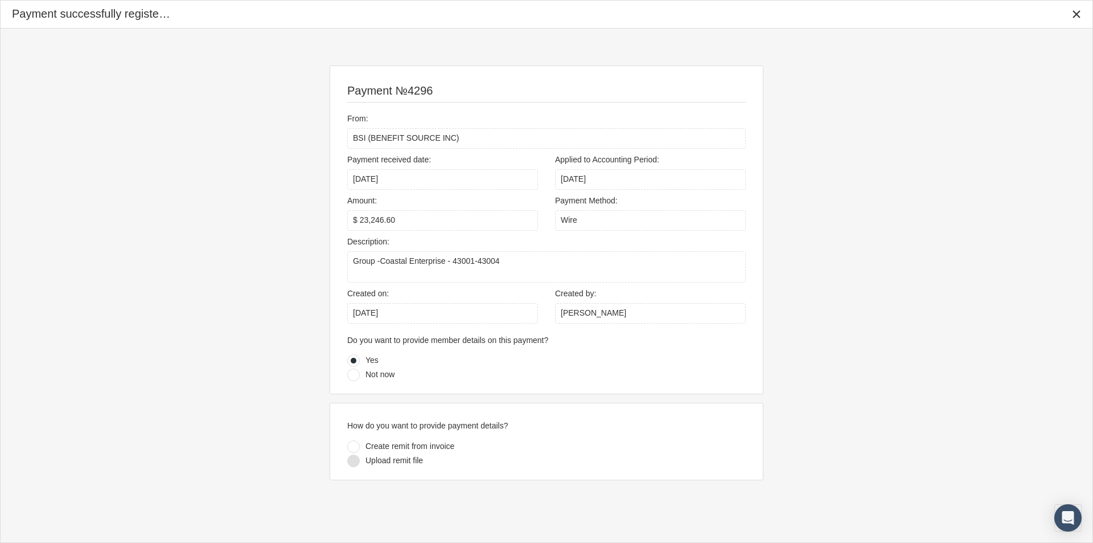
click at [351, 461] on div at bounding box center [353, 460] width 13 height 13
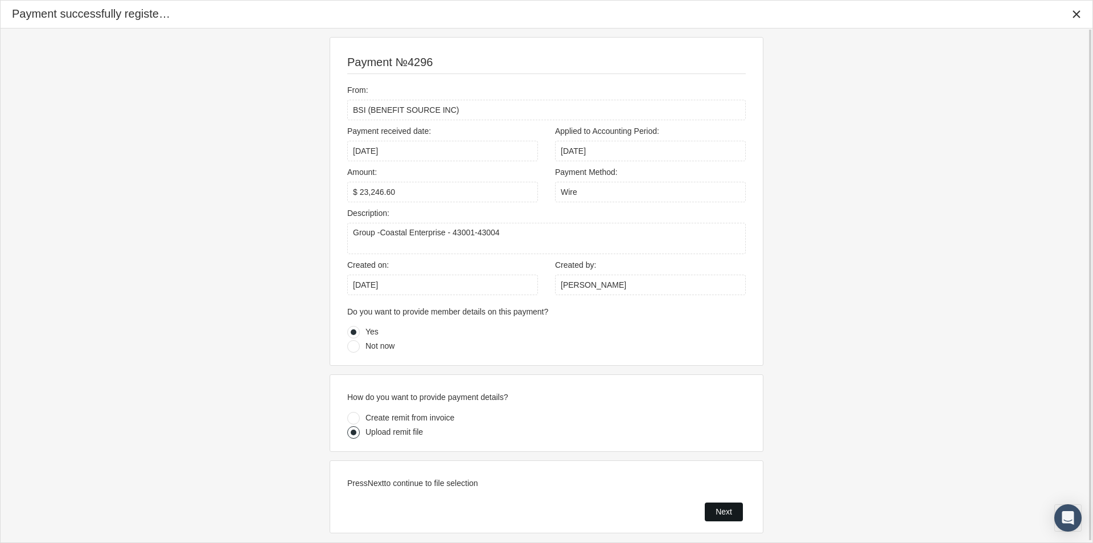
click at [716, 511] on span "Next" at bounding box center [724, 511] width 17 height 9
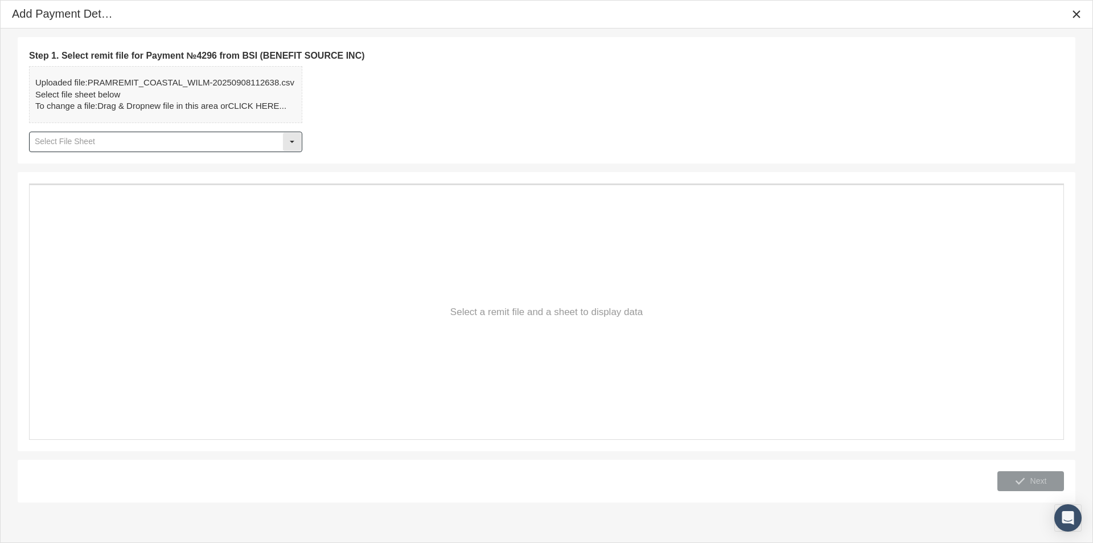
click at [294, 139] on div "Select" at bounding box center [292, 142] width 18 height 18
click at [49, 166] on div "Table1" at bounding box center [165, 162] width 271 height 19
type input "Table1"
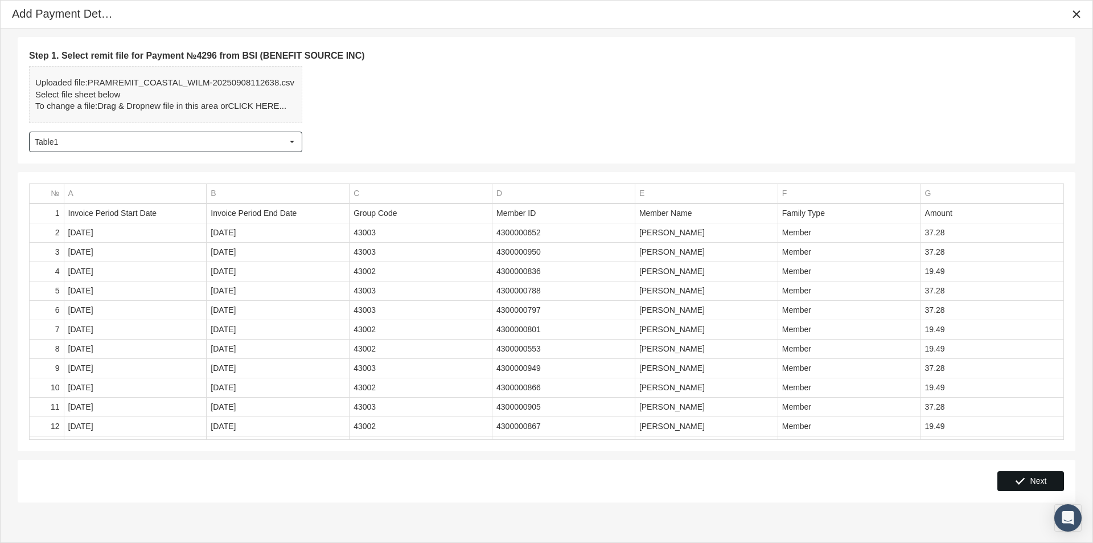
click at [1036, 477] on span "Next" at bounding box center [1038, 480] width 17 height 9
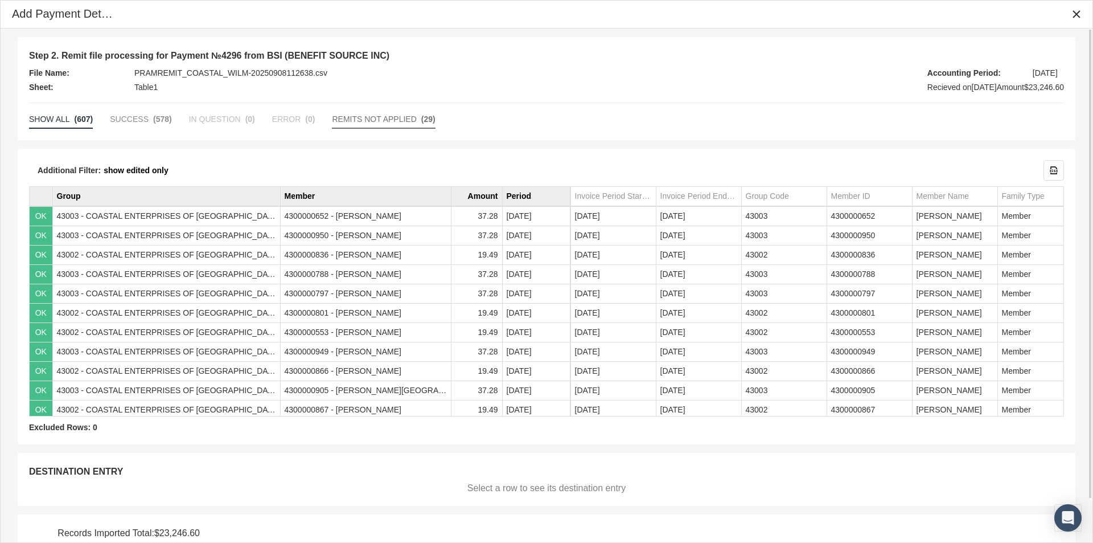
click at [349, 119] on span "REMITS NOT APPLIED" at bounding box center [374, 118] width 84 height 9
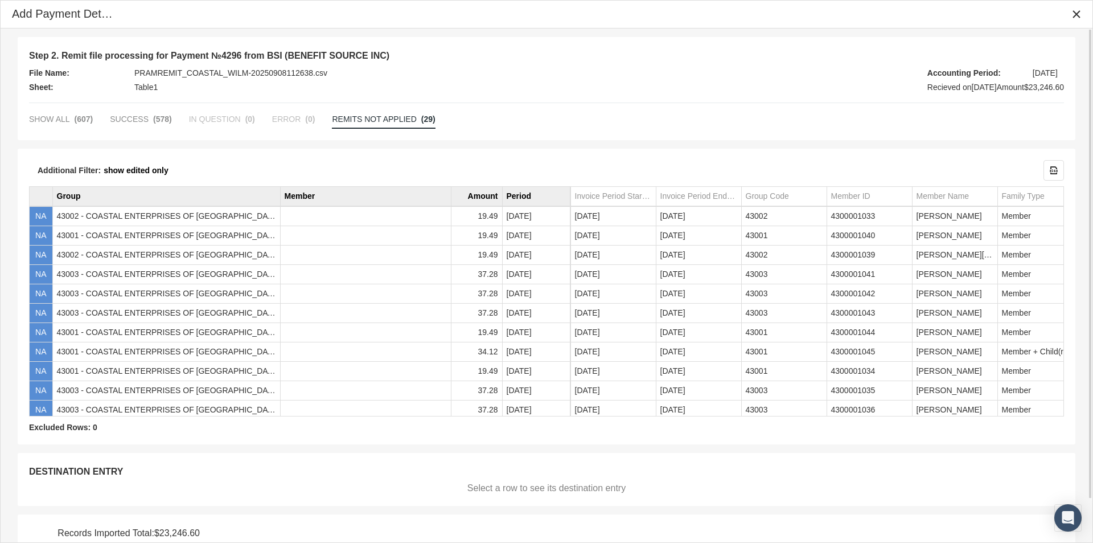
click at [556, 70] on div "File Name: PRAMREMIT_COASTAL_WILM-20250908112638.csv Sheet: Table1 Accounting P…" at bounding box center [546, 80] width 1035 height 28
drag, startPoint x: 41, startPoint y: 123, endPoint x: 93, endPoint y: 132, distance: 53.2
click at [42, 123] on span "SHOW ALL" at bounding box center [49, 118] width 41 height 9
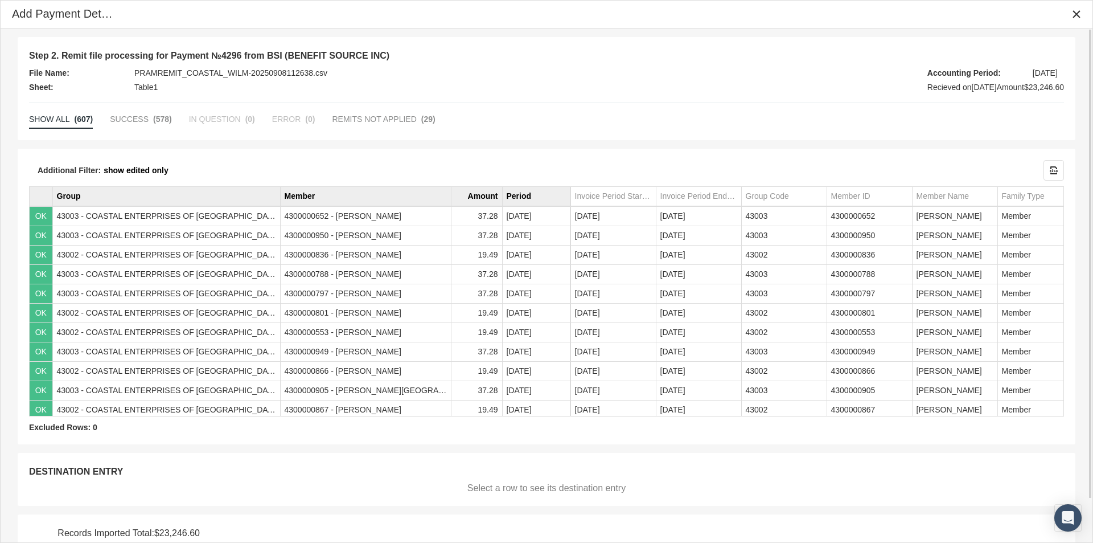
scroll to position [47, 0]
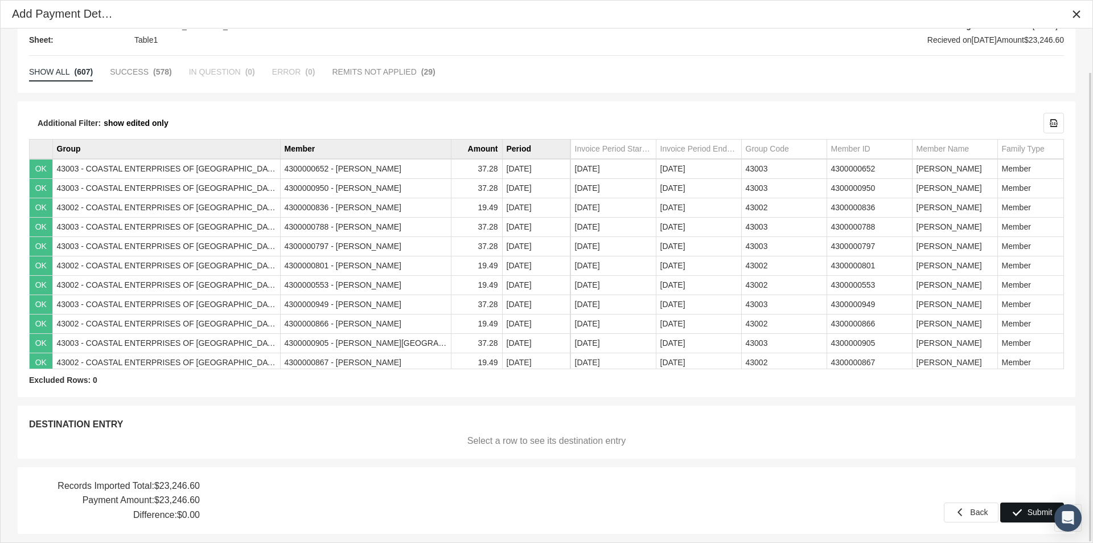
click at [1033, 514] on span "Submit" at bounding box center [1040, 511] width 25 height 9
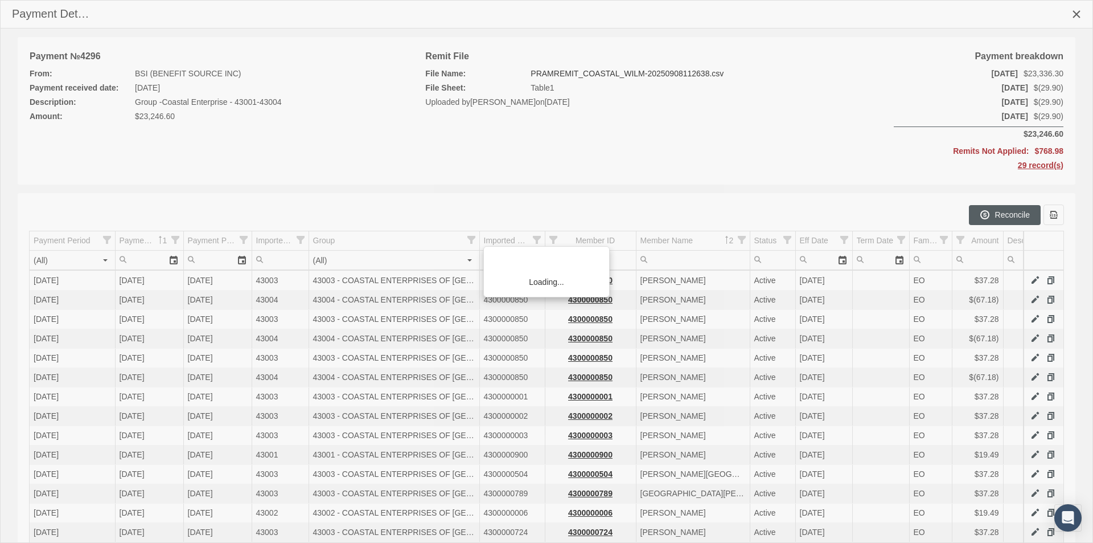
scroll to position [162, 0]
click at [1040, 166] on span "29 record(s)" at bounding box center [1014, 165] width 100 height 14
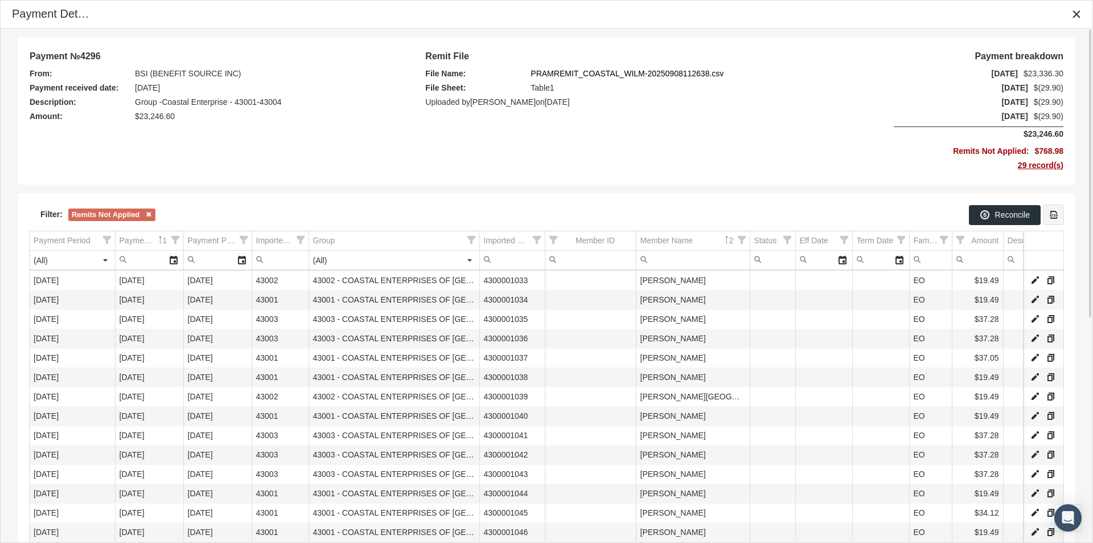
click at [1057, 215] on icon "Export all data to Excel" at bounding box center [1054, 215] width 10 height 10
click at [739, 122] on td "Remit File File Name: PRAMREMIT_COASTAL_WILM-20250908112638.csv File Sheet: Tab…" at bounding box center [659, 110] width 469 height 125
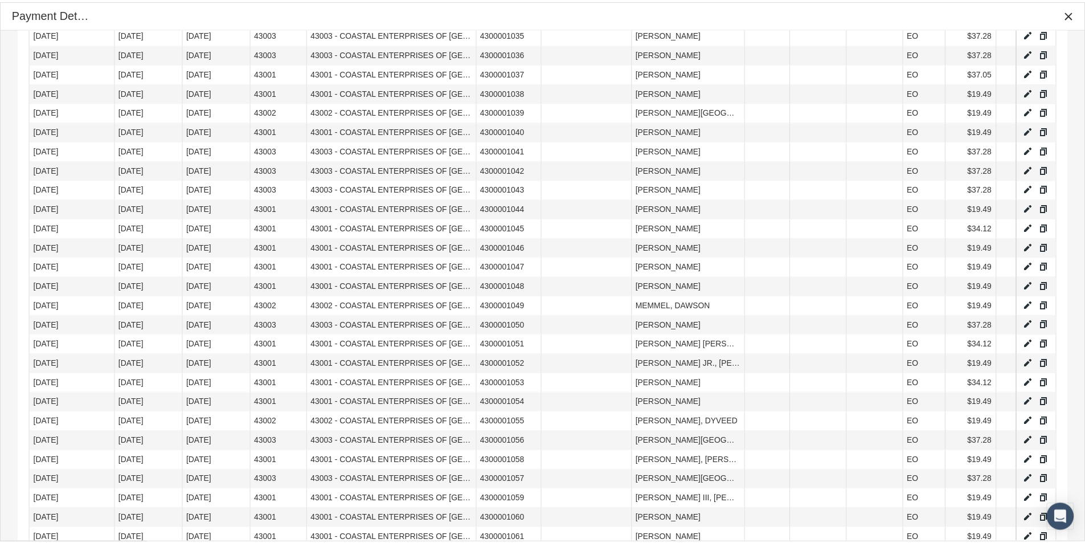
scroll to position [398, 0]
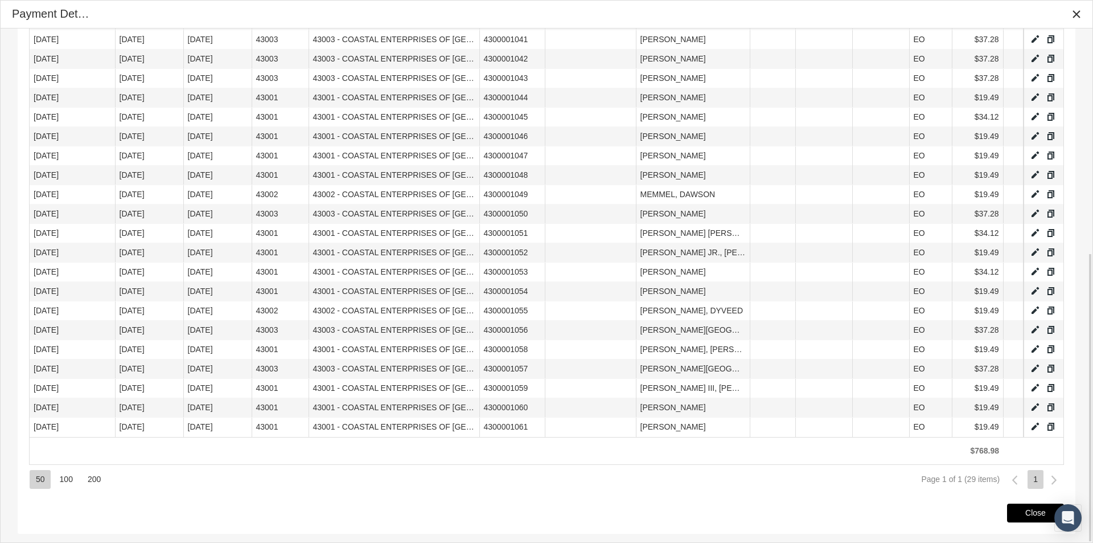
click at [1022, 511] on div "Close" at bounding box center [1036, 513] width 56 height 18
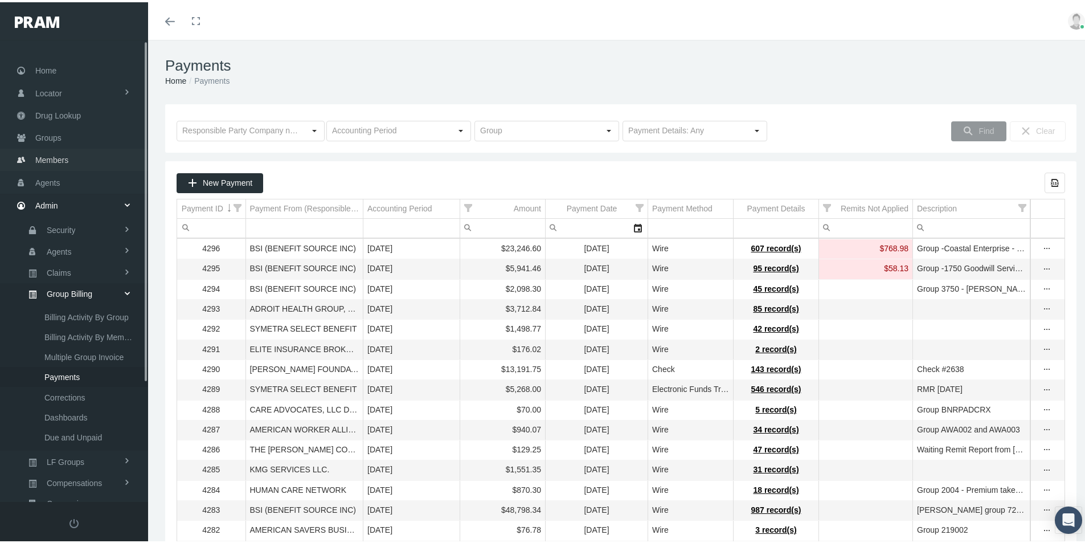
click at [47, 158] on span "Members" at bounding box center [51, 158] width 33 height 22
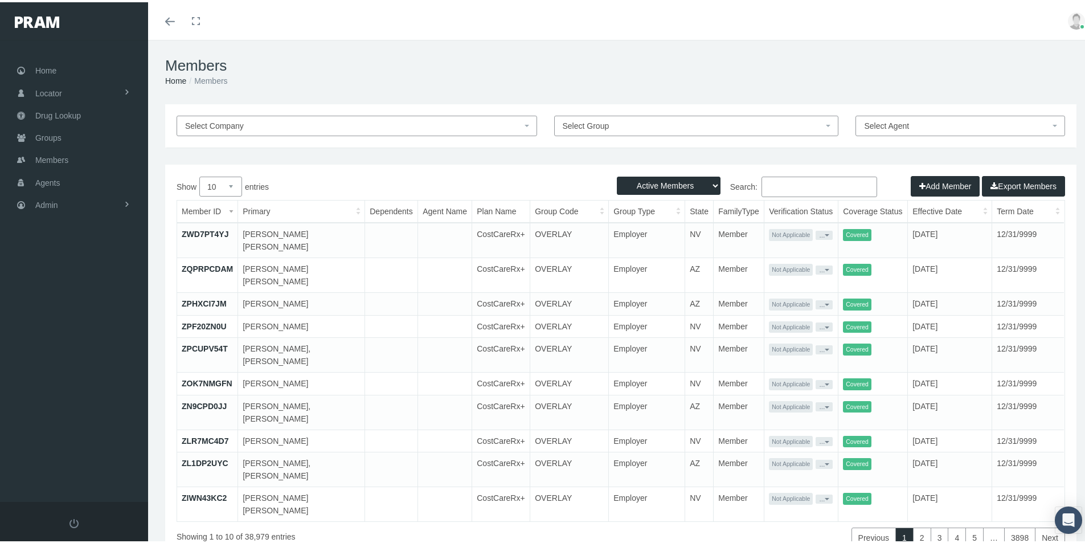
click at [761, 186] on input "Search:" at bounding box center [819, 184] width 116 height 20
paste input "[PERSON_NAME]"
type input "[PERSON_NAME]"
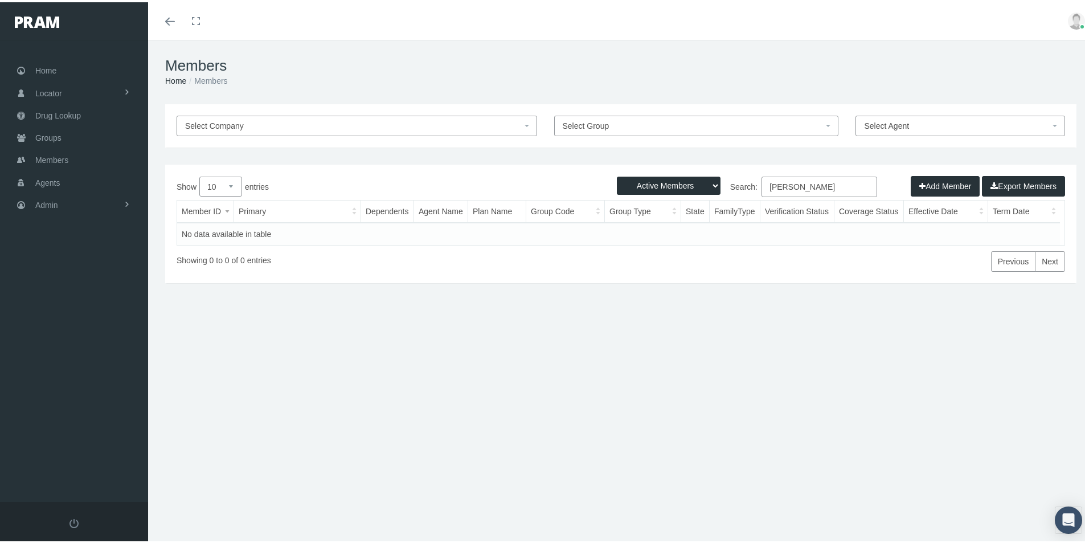
drag, startPoint x: 858, startPoint y: 183, endPoint x: 709, endPoint y: 216, distance: 152.3
click at [710, 215] on div "Show 10 25 50 100 entries Search: [PERSON_NAME] Member ID Primary Dependents Ag…" at bounding box center [620, 221] width 888 height 95
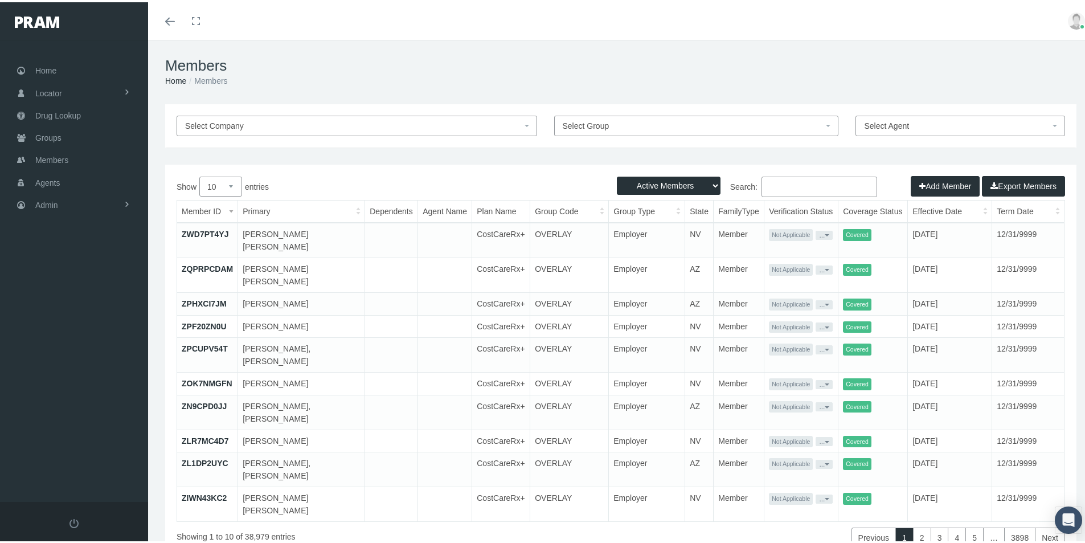
click at [767, 186] on input "Search:" at bounding box center [819, 184] width 116 height 20
paste input "4300001038"
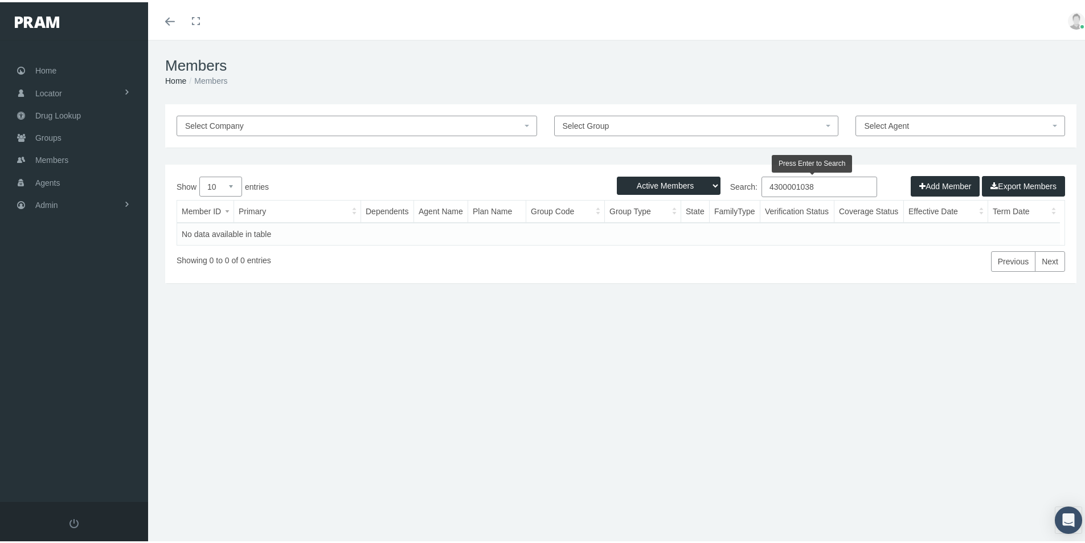
type input "4300001038"
click at [456, 475] on div "Members Home Members Select Company Select Group Select Agent Loading... Active…" at bounding box center [620, 296] width 945 height 517
click at [443, 491] on div "Members Home Members Select Company Select Group Select Agent Loading... Active…" at bounding box center [620, 296] width 945 height 517
click at [40, 137] on span "Groups" at bounding box center [48, 136] width 26 height 22
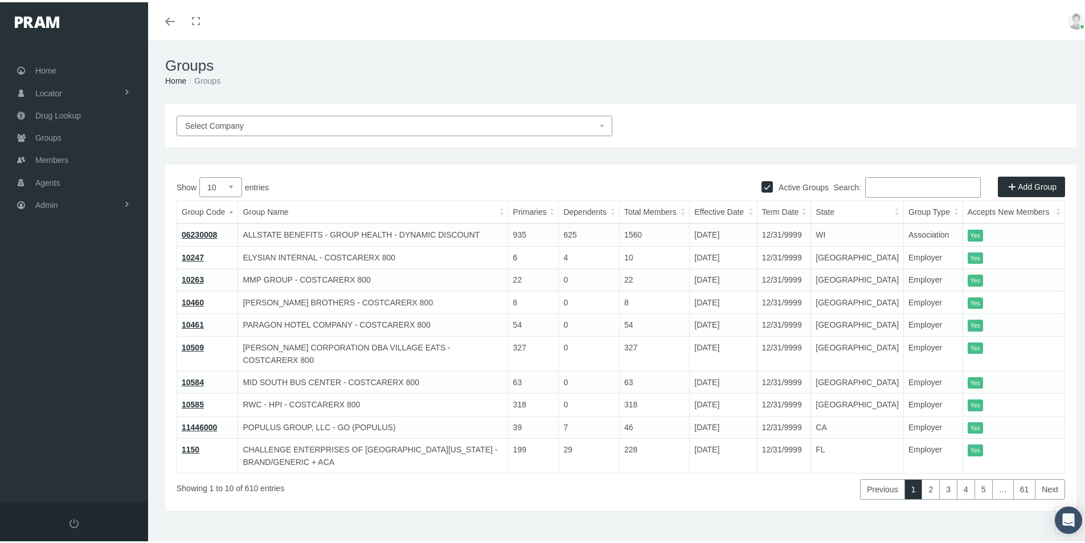
click at [877, 185] on input "Search:" at bounding box center [923, 185] width 116 height 20
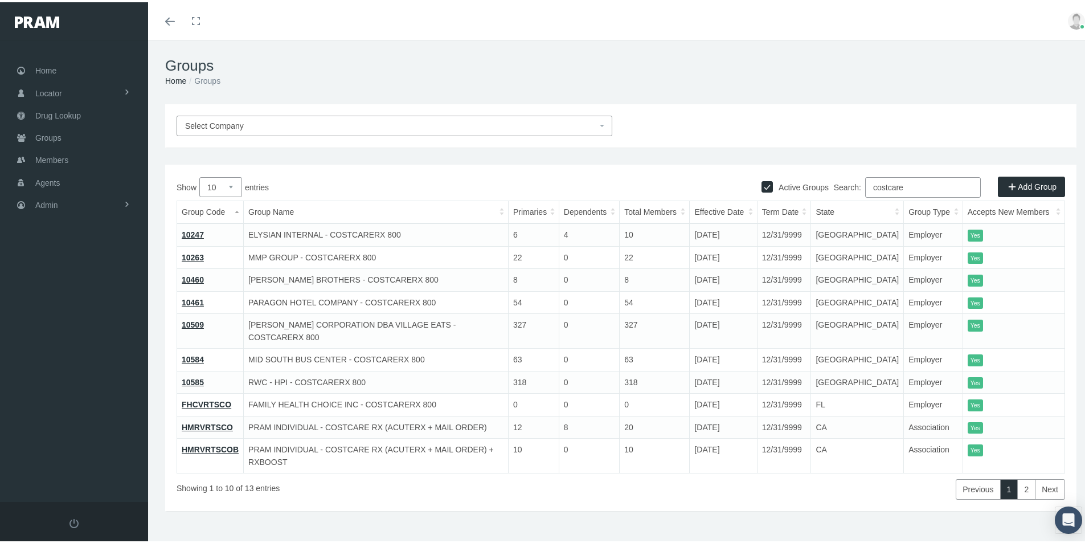
type input "costcare"
click at [194, 276] on link "10460" at bounding box center [193, 277] width 22 height 9
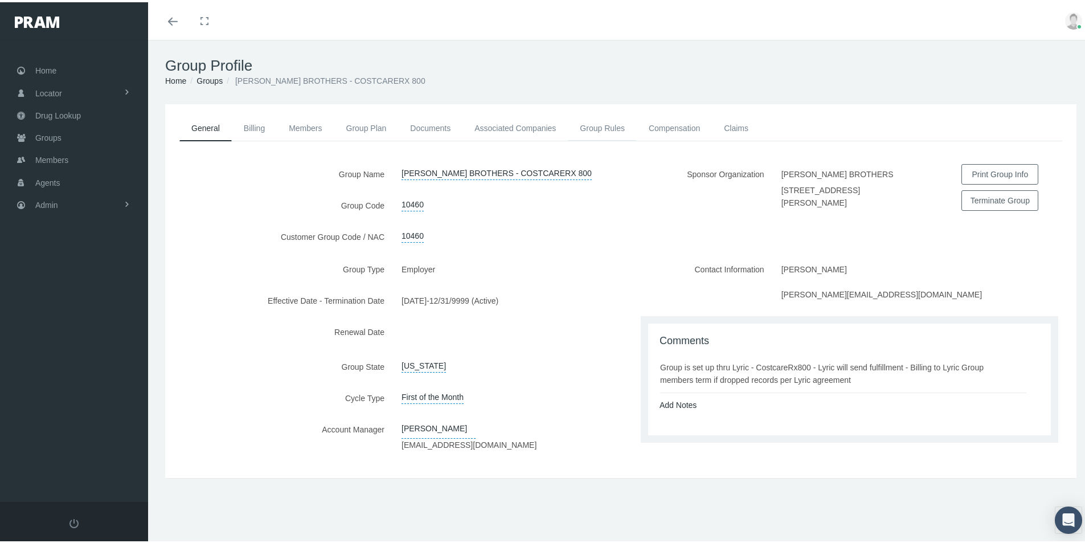
click at [611, 125] on link "Group Rules" at bounding box center [602, 125] width 69 height 25
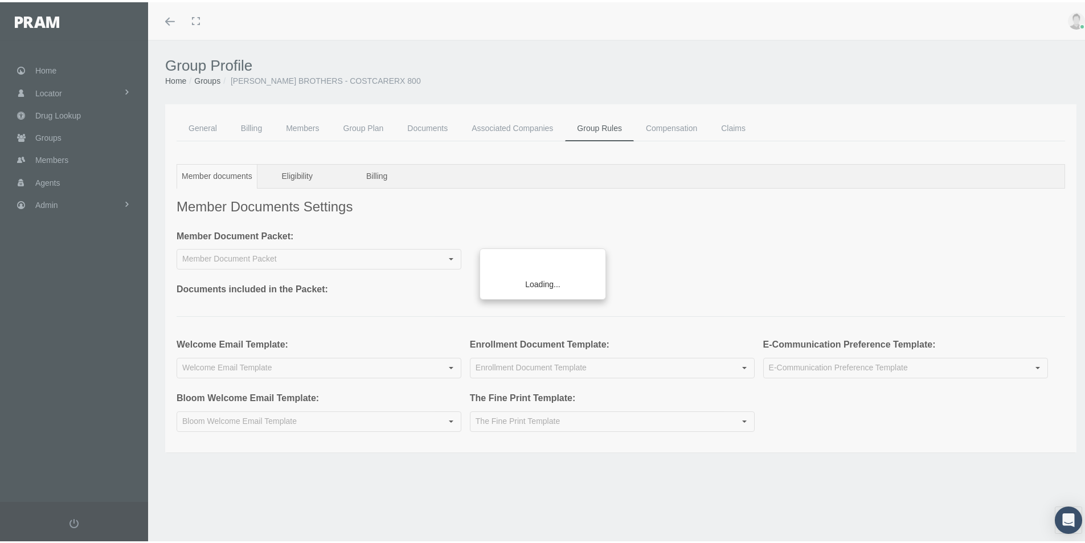
click at [517, 126] on div "Loading..." at bounding box center [542, 271] width 1085 height 543
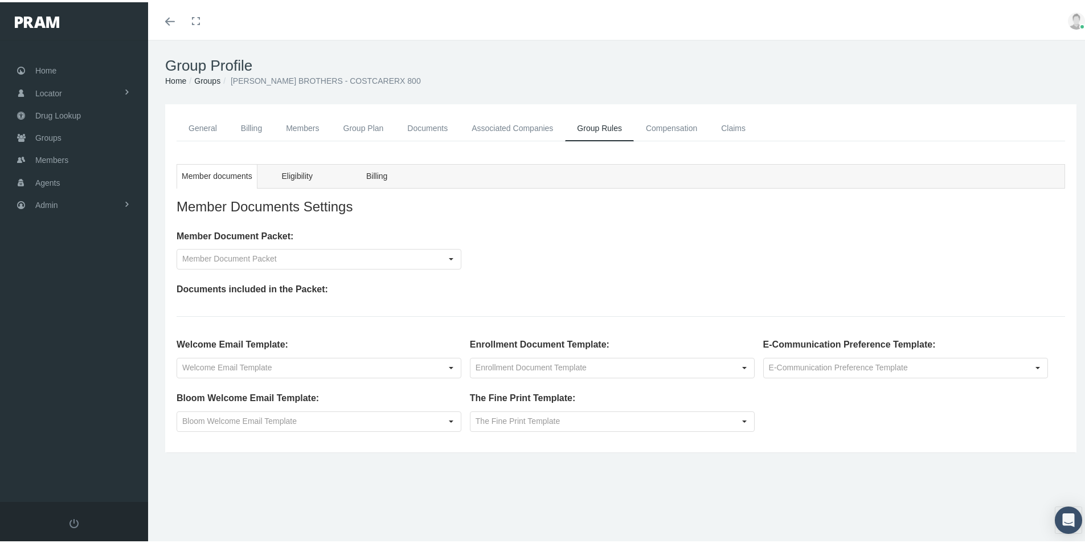
click at [524, 125] on link "Associated Companies" at bounding box center [511, 126] width 105 height 26
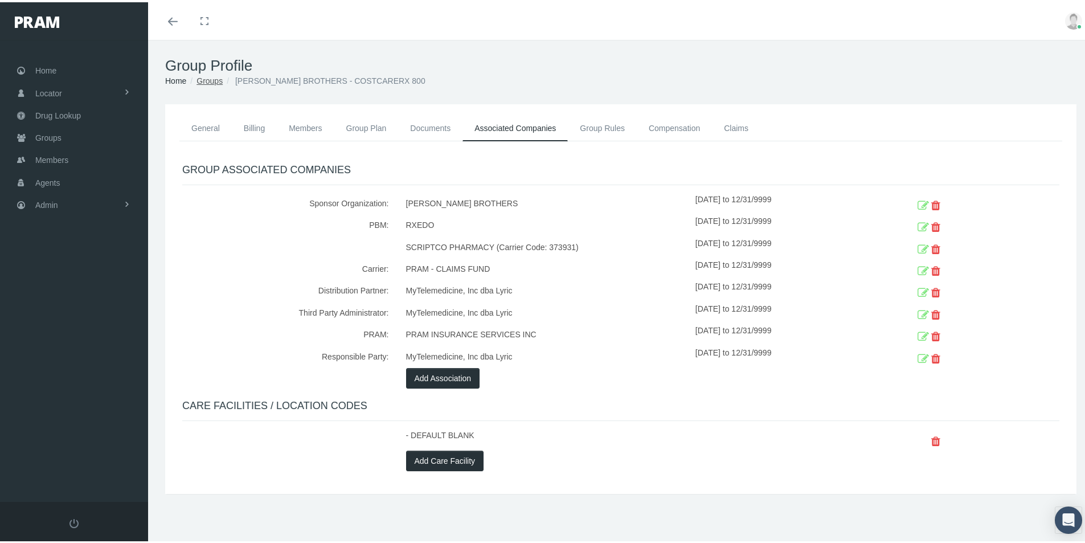
click at [209, 81] on link "Groups" at bounding box center [209, 78] width 26 height 9
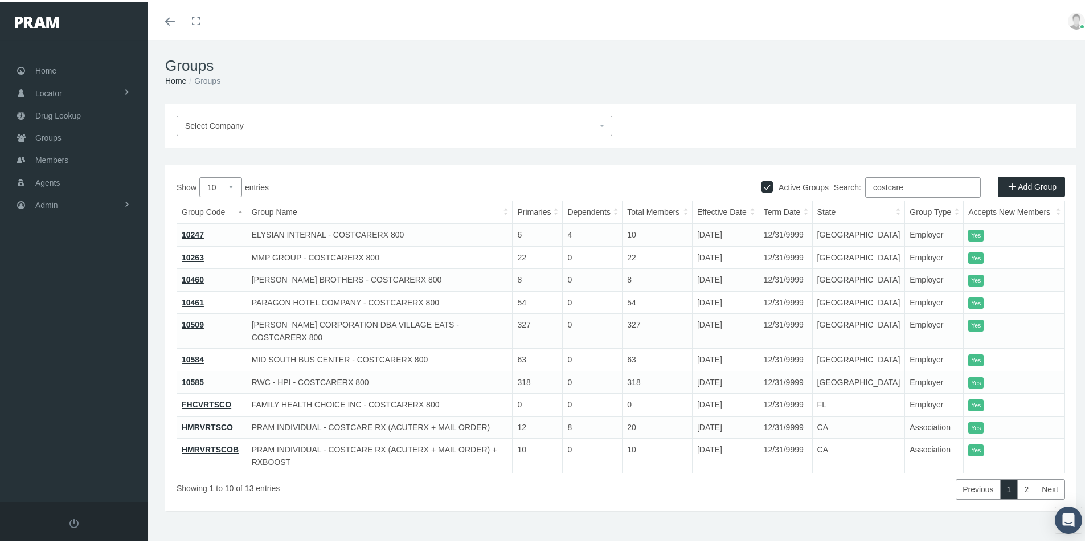
click at [203, 397] on link "FHCVRTSCO" at bounding box center [207, 401] width 50 height 9
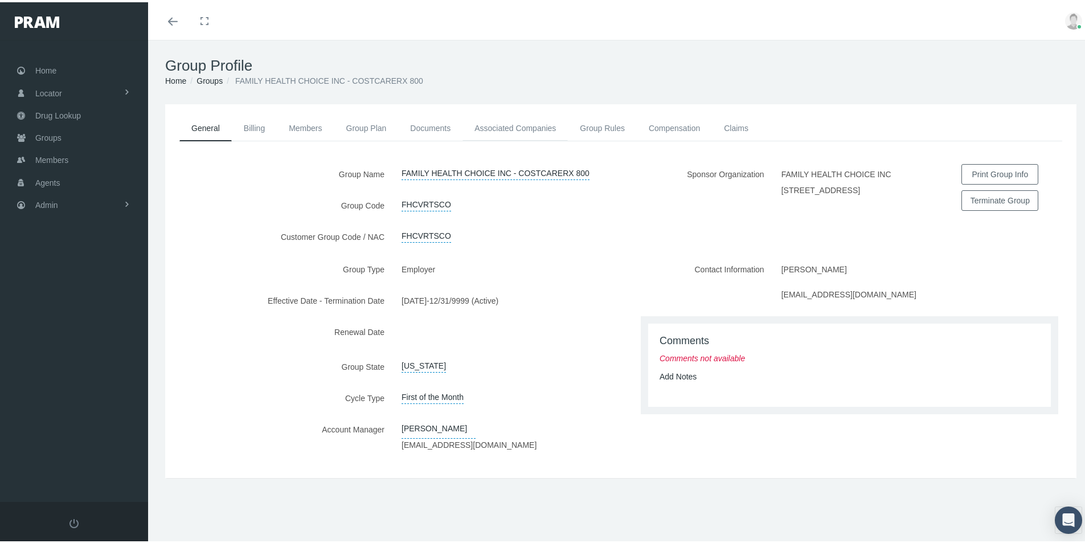
click at [511, 128] on link "Associated Companies" at bounding box center [514, 125] width 105 height 25
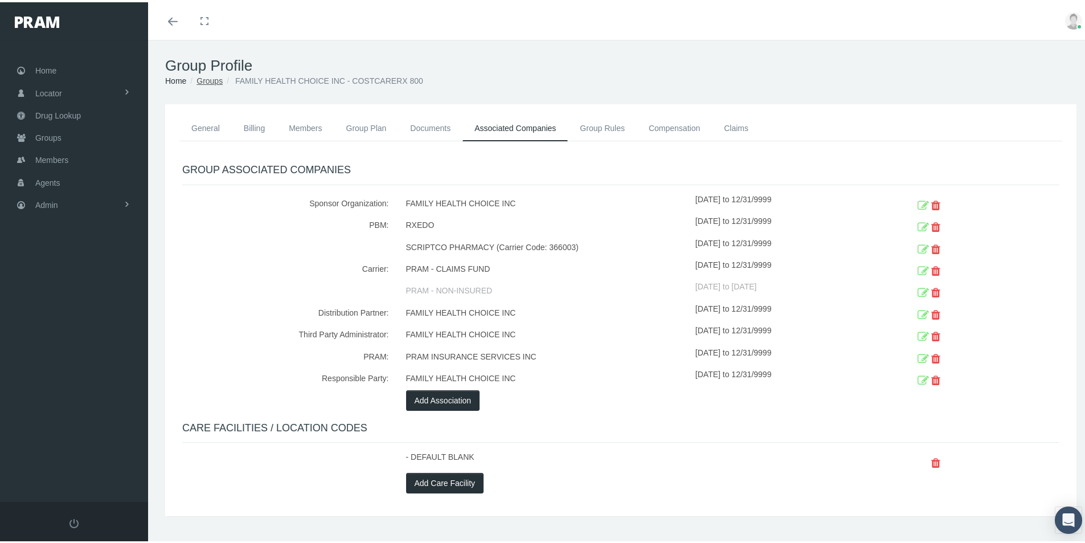
click at [209, 80] on link "Groups" at bounding box center [209, 78] width 26 height 9
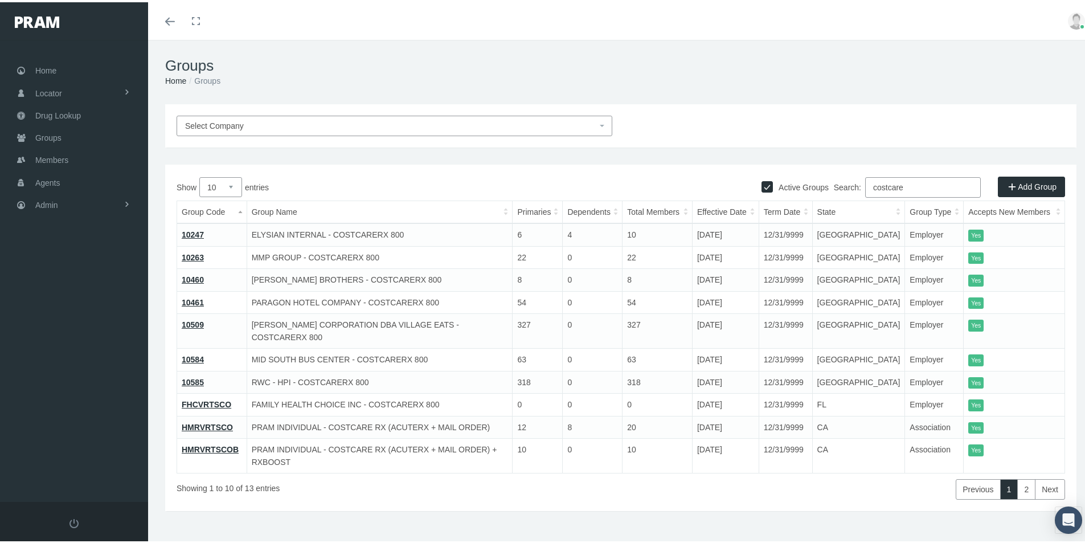
click at [297, 277] on td "HUDSON BROTHERS - COSTCARERX 800" at bounding box center [380, 277] width 266 height 23
click at [191, 322] on link "10509" at bounding box center [193, 322] width 22 height 9
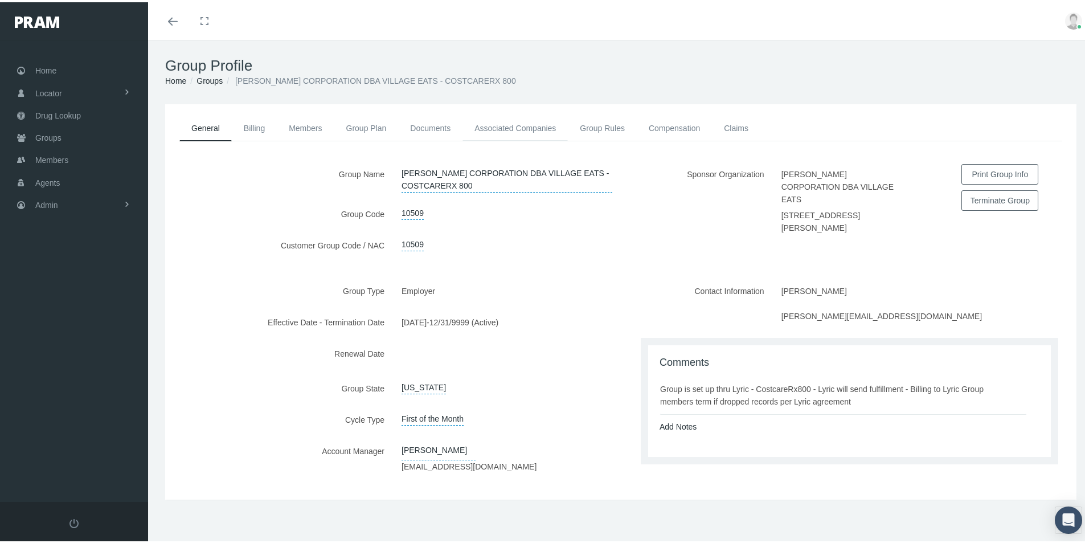
click at [521, 122] on link "Associated Companies" at bounding box center [514, 125] width 105 height 25
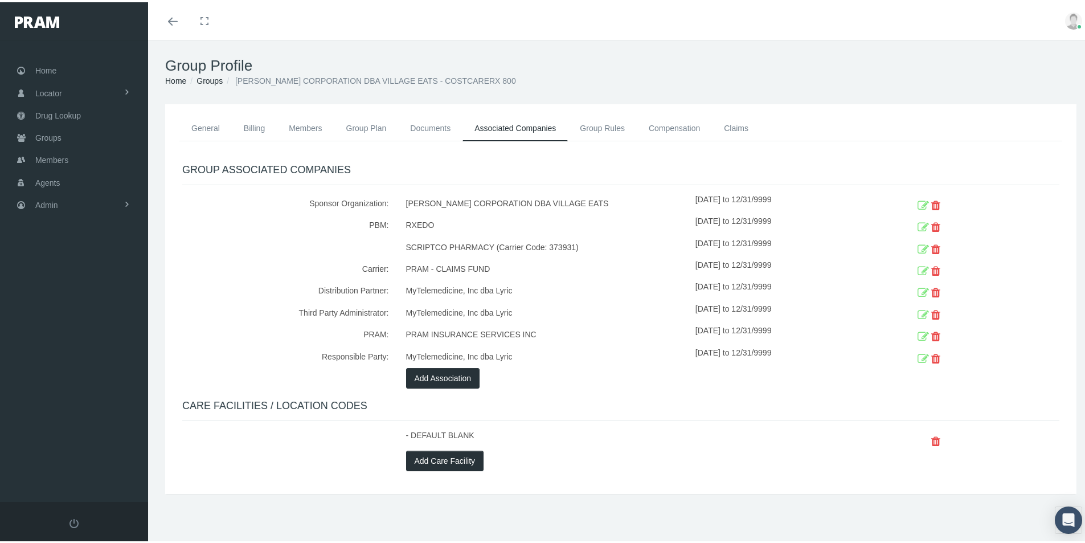
click at [81, 332] on div "Home Locator Pharmacy Cannabis Provider Drug Lookup Groups" at bounding box center [78, 269] width 157 height 462
click at [47, 154] on span "Members" at bounding box center [51, 158] width 33 height 22
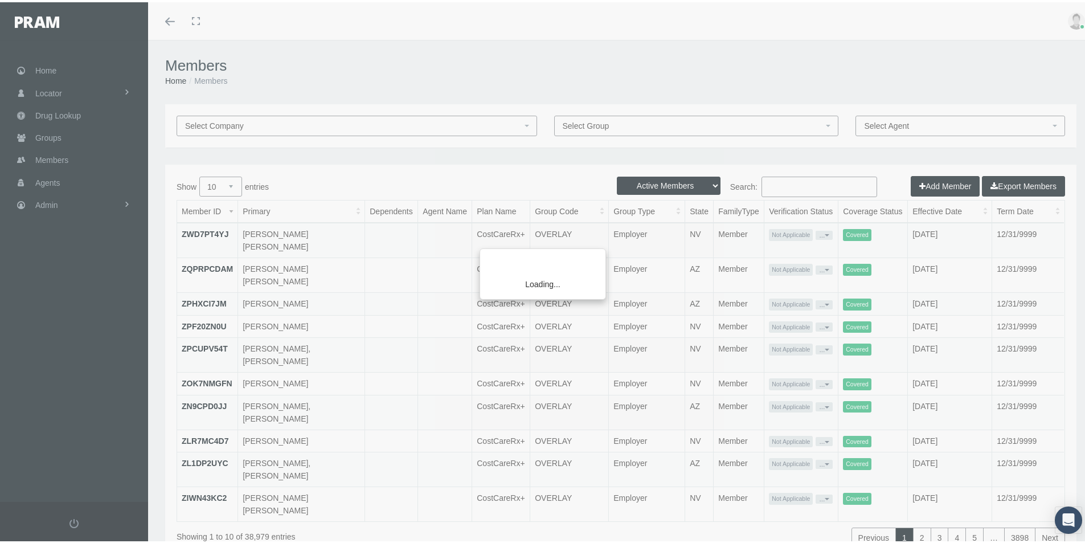
drag, startPoint x: 769, startPoint y: 183, endPoint x: 819, endPoint y: 190, distance: 51.1
click at [770, 183] on div "Loading..." at bounding box center [542, 271] width 1085 height 543
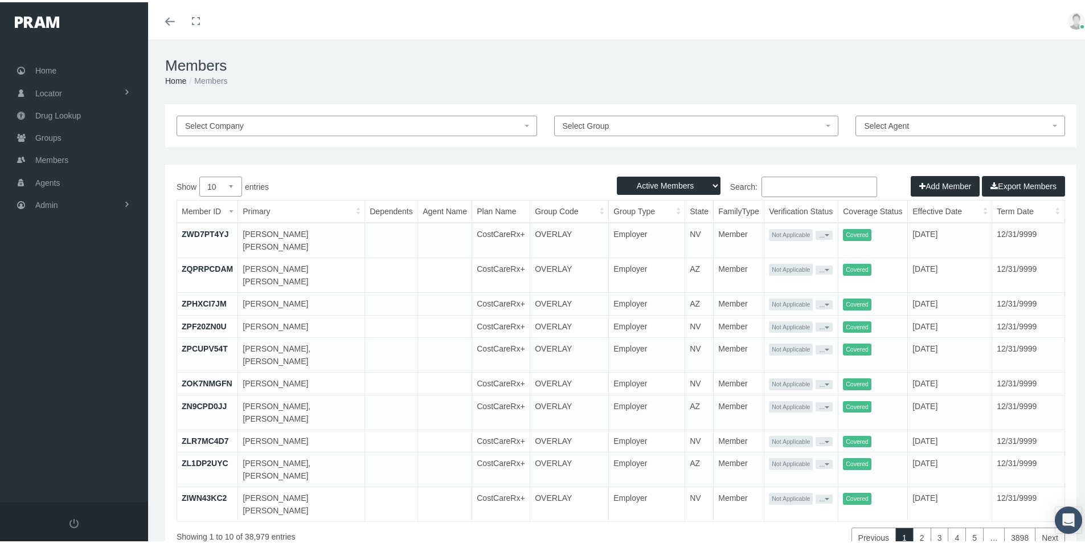
click at [767, 183] on input "Search:" at bounding box center [819, 184] width 116 height 20
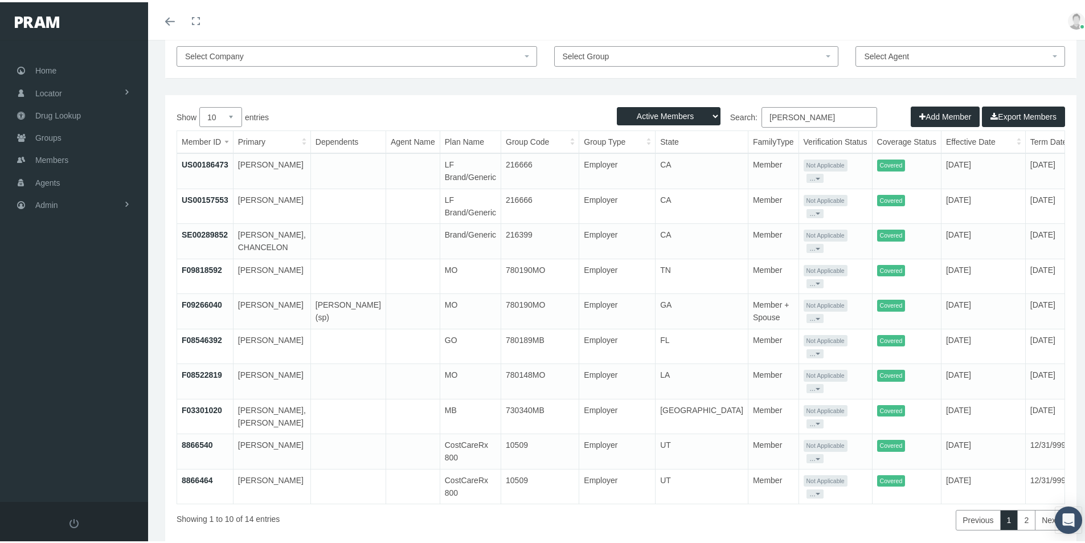
scroll to position [85, 0]
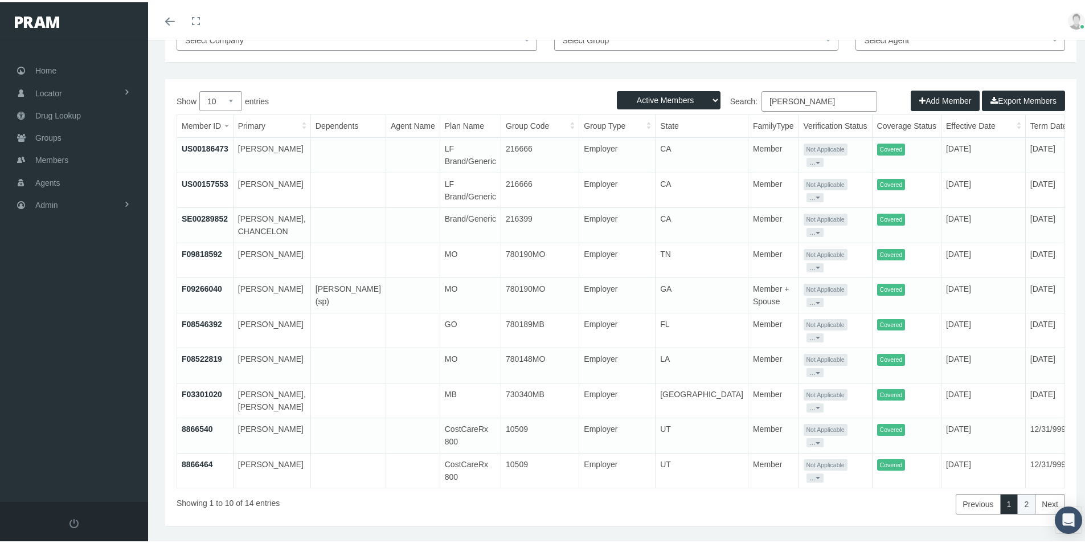
type input "Collier"
click at [1017, 491] on link "2" at bounding box center [1026, 501] width 18 height 20
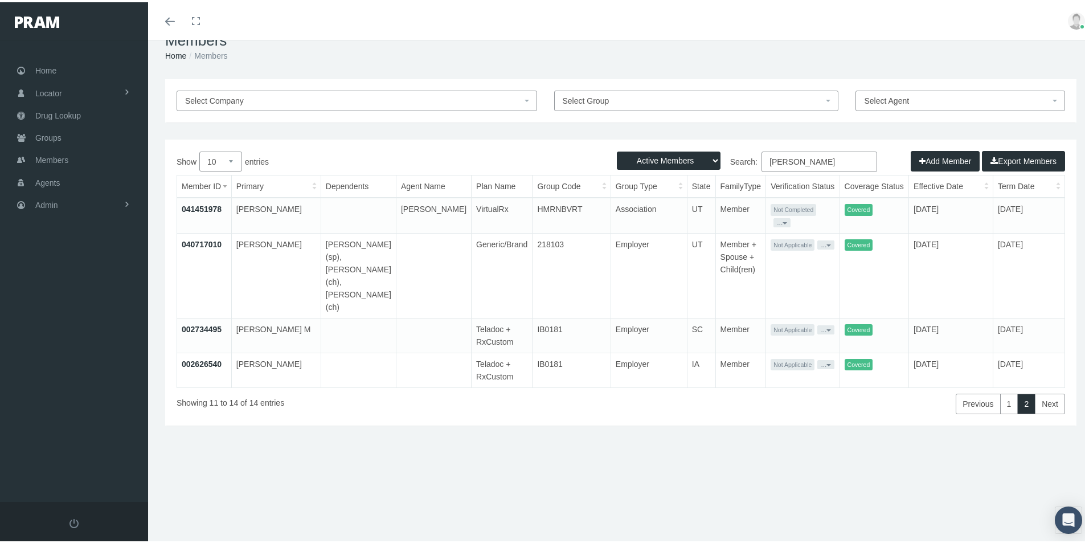
scroll to position [25, 0]
click at [1002, 391] on link "1" at bounding box center [1009, 401] width 18 height 20
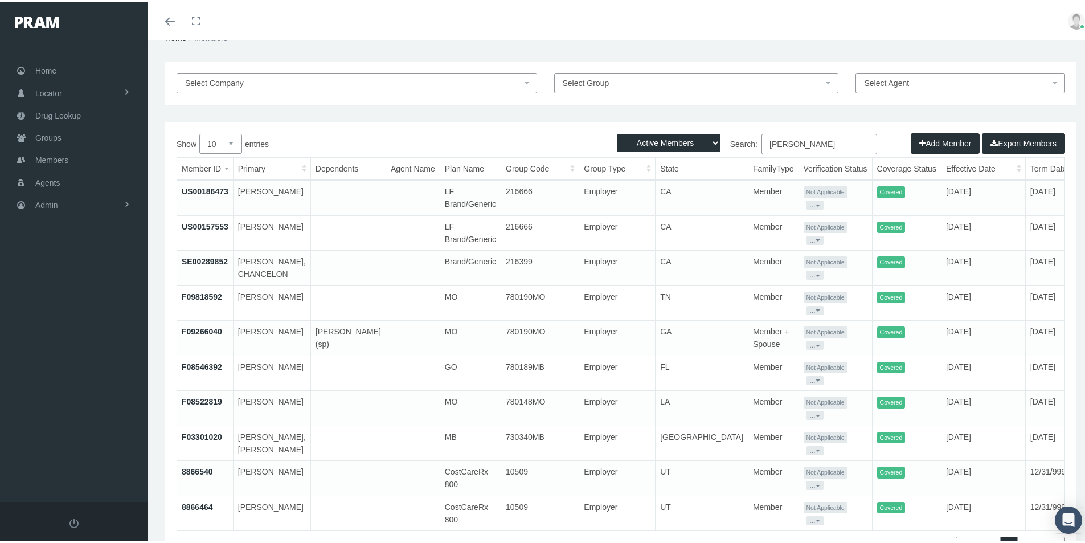
scroll to position [0, 0]
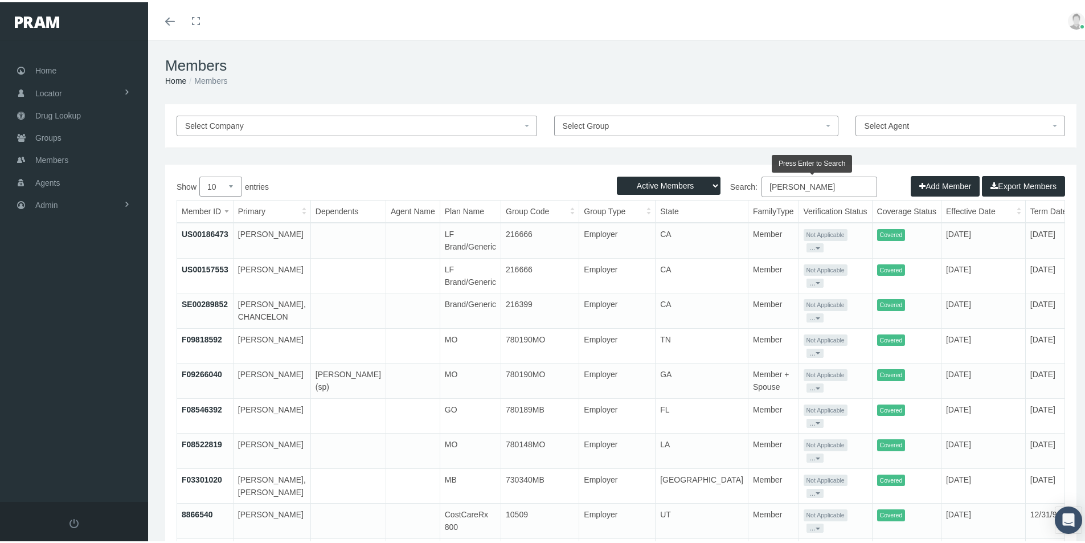
drag, startPoint x: 795, startPoint y: 184, endPoint x: 712, endPoint y: 203, distance: 85.2
click at [713, 197] on div "Search: Collier" at bounding box center [843, 185] width 444 height 23
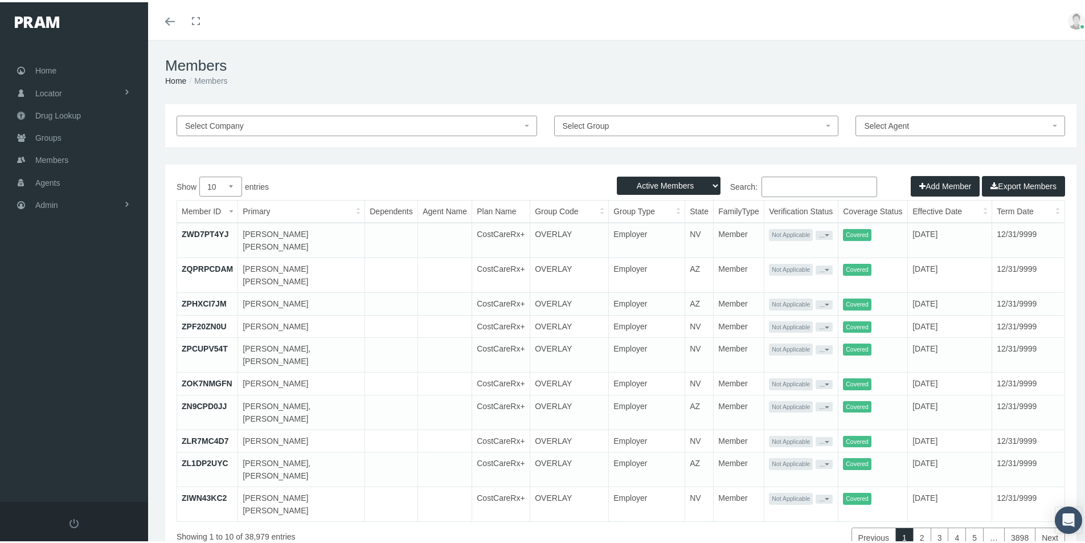
click at [777, 187] on input "Search:" at bounding box center [819, 184] width 116 height 20
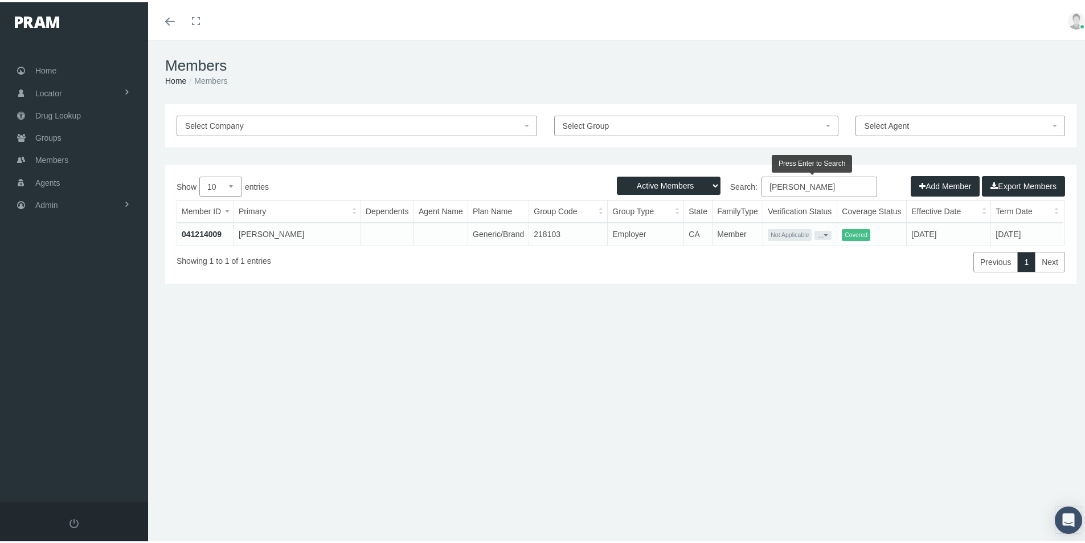
type input "kim wagner"
click at [196, 231] on link "041214009" at bounding box center [202, 231] width 40 height 9
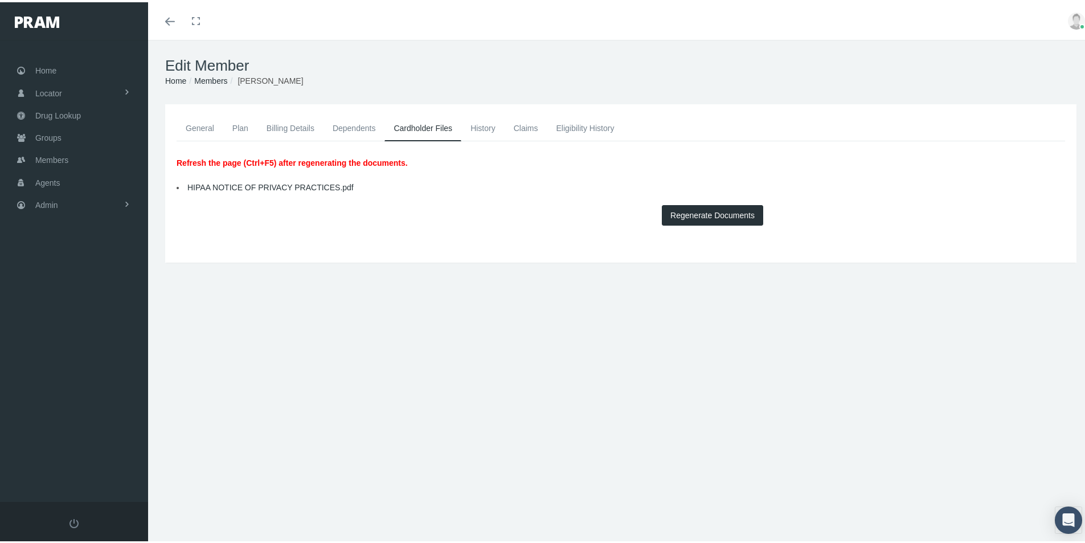
click at [418, 125] on link "Cardholder Files" at bounding box center [422, 126] width 77 height 26
click at [238, 126] on link "Plan" at bounding box center [240, 125] width 34 height 25
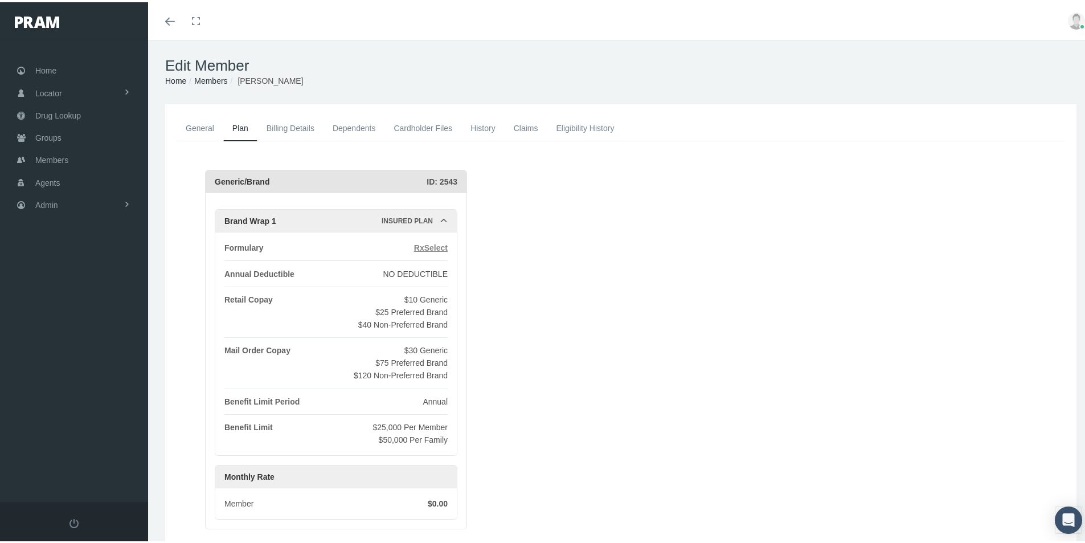
click at [431, 246] on span "RxSelect" at bounding box center [431, 245] width 34 height 9
drag, startPoint x: 544, startPoint y: 284, endPoint x: 510, endPoint y: 179, distance: 109.6
click at [545, 284] on div "Generic/Brand ID: 2543 Brand Wrap 1 Insured Plan Formulary RxSelect Annual Dedu…" at bounding box center [635, 346] width 860 height 359
click at [281, 125] on link "Billing Details" at bounding box center [290, 125] width 66 height 25
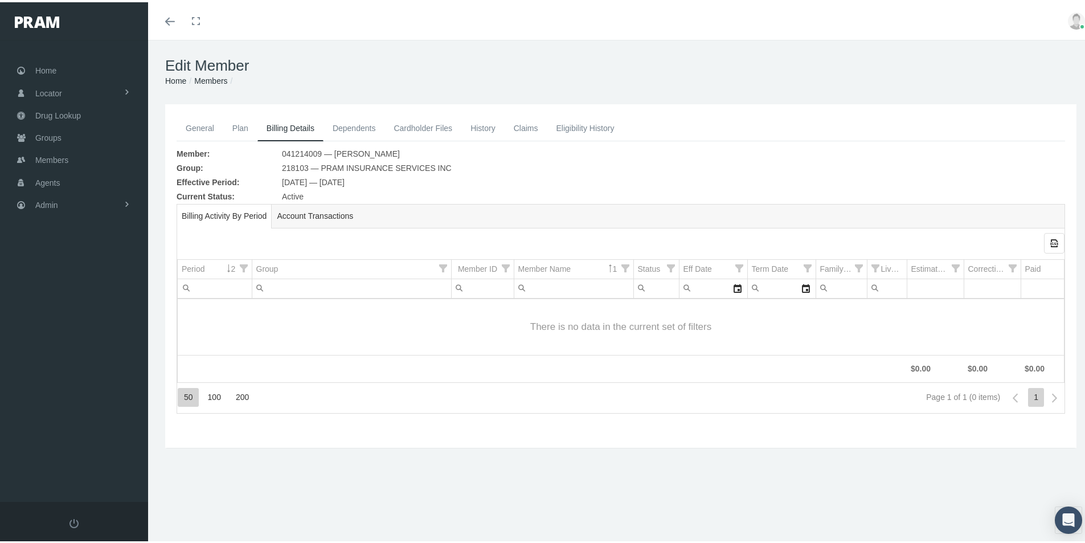
click at [346, 129] on link "Dependents" at bounding box center [353, 125] width 61 height 25
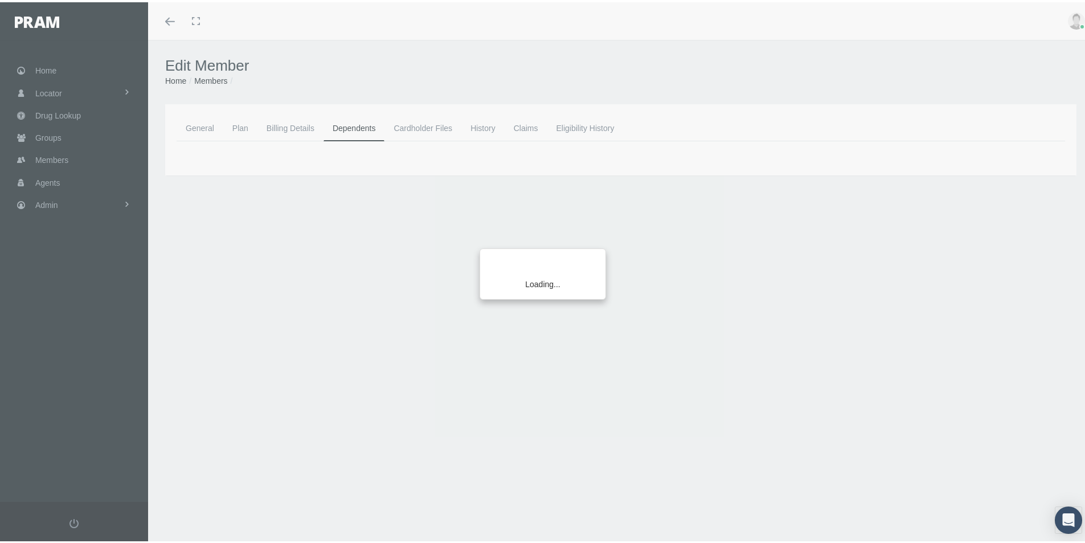
click at [200, 123] on div "Loading..." at bounding box center [542, 271] width 1085 height 543
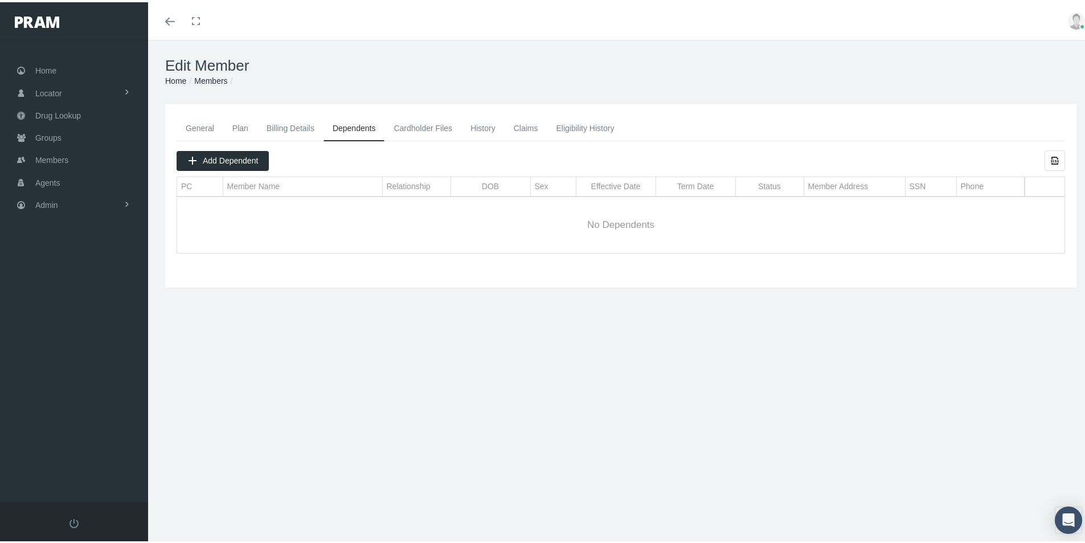
click at [350, 375] on div "General Plan Billing Details Dependents Cardholder Files History" at bounding box center [620, 244] width 945 height 285
click at [43, 136] on span "Groups" at bounding box center [48, 136] width 26 height 22
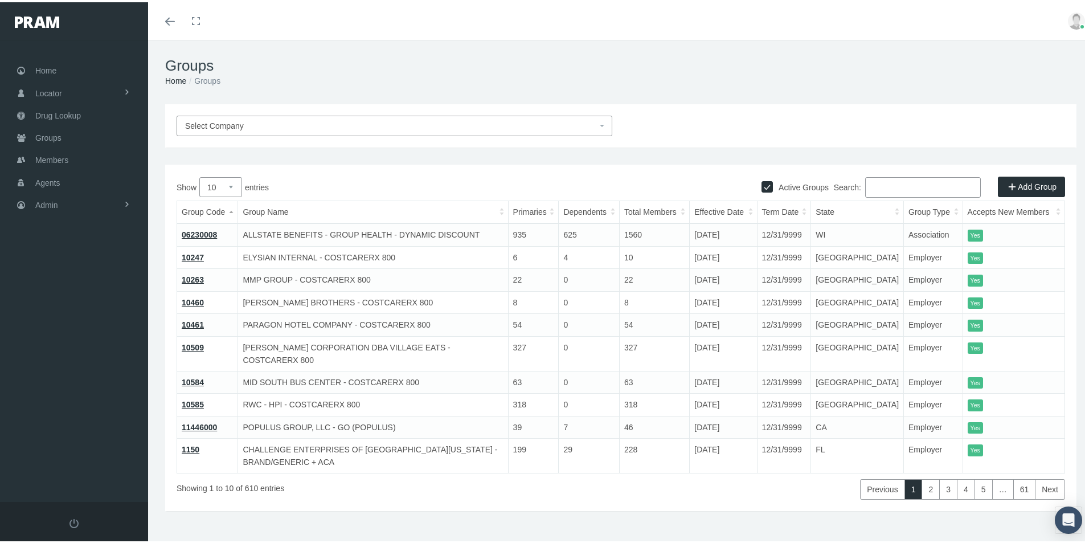
drag, startPoint x: 274, startPoint y: 55, endPoint x: 267, endPoint y: 59, distance: 7.6
click at [270, 57] on h1 "Groups" at bounding box center [620, 64] width 911 height 18
click at [870, 185] on input "Search:" at bounding box center [923, 185] width 116 height 20
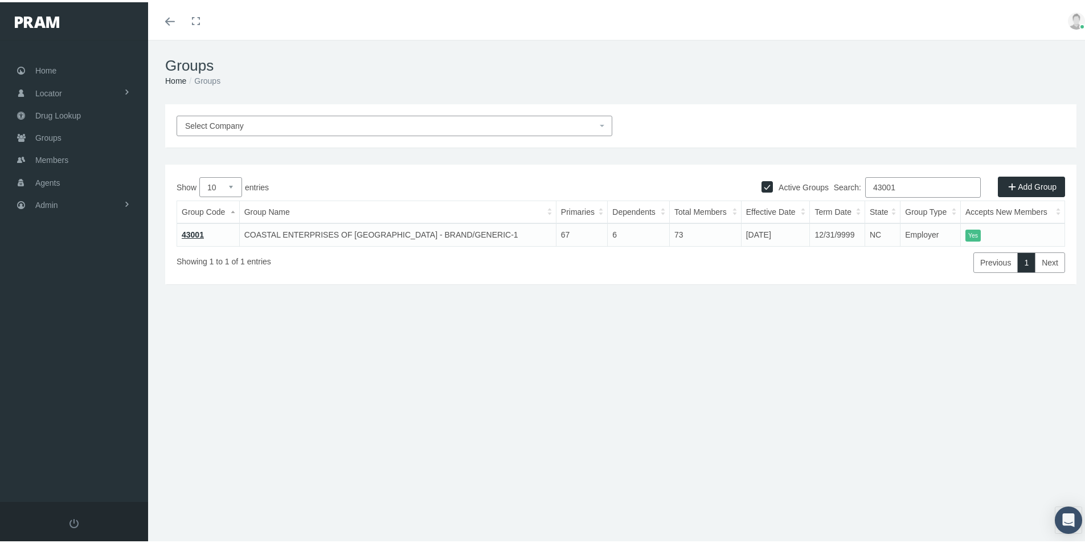
type input "43001"
click at [195, 231] on link "43001" at bounding box center [193, 232] width 22 height 9
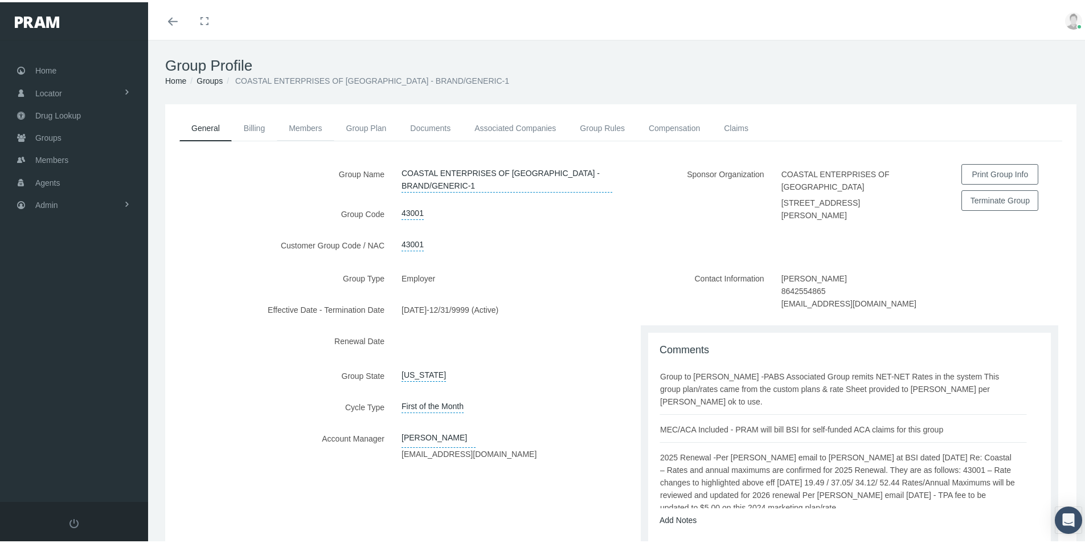
click at [310, 128] on link "Members" at bounding box center [305, 125] width 57 height 25
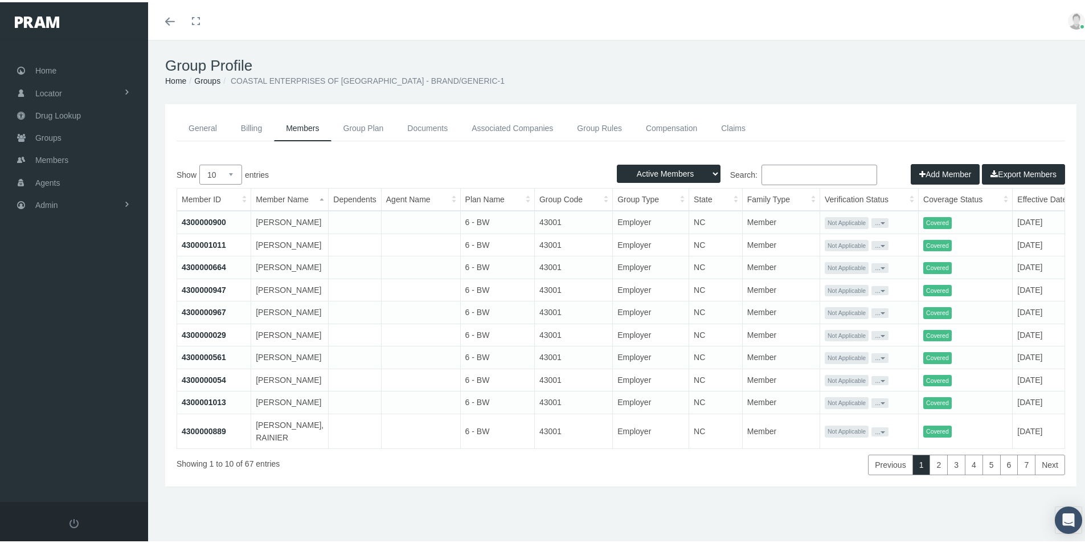
click at [767, 172] on input "Search:" at bounding box center [819, 172] width 116 height 20
paste input "WILK, ANTHONY"
type input "WILK, ANTHONY"
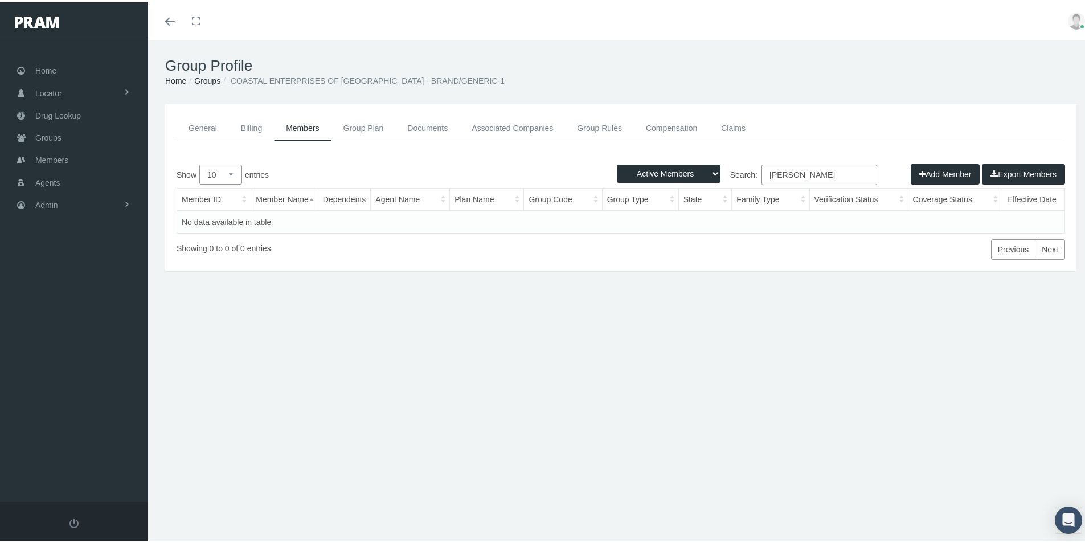
drag, startPoint x: 835, startPoint y: 175, endPoint x: 730, endPoint y: 194, distance: 106.4
click at [731, 193] on div "Show 10 25 50 100 entries Search: WILK, ANTHONY Member ID Member Name Dependent…" at bounding box center [620, 209] width 888 height 95
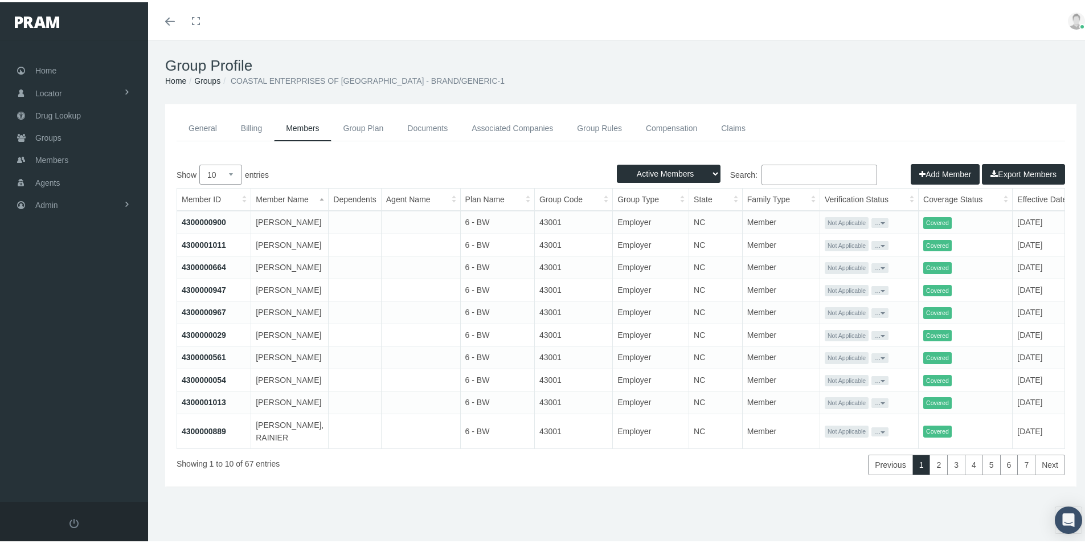
drag, startPoint x: 759, startPoint y: 171, endPoint x: 774, endPoint y: 174, distance: 15.0
click at [764, 171] on input "Search:" at bounding box center [819, 172] width 116 height 20
paste input "MADEWELL, MARIAH"
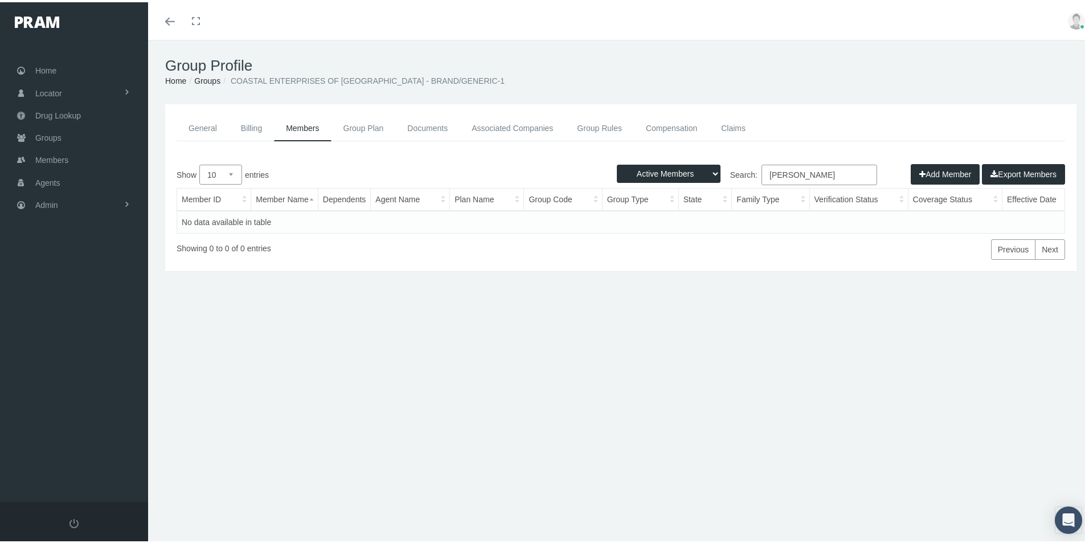
type input "MADEWELL, MARIAH"
click at [307, 337] on div "General Billing Members Group Plan Documents Associated Companies Enrollment Hi…" at bounding box center [620, 244] width 945 height 285
drag, startPoint x: 870, startPoint y: 489, endPoint x: 799, endPoint y: 492, distance: 71.8
click at [866, 490] on div "Group Profile Home Groups COASTAL ENTERPRISES OF JACKSONVILLE - BRAND/GENERIC-1…" at bounding box center [620, 296] width 945 height 517
click at [51, 138] on span "Groups" at bounding box center [48, 136] width 26 height 22
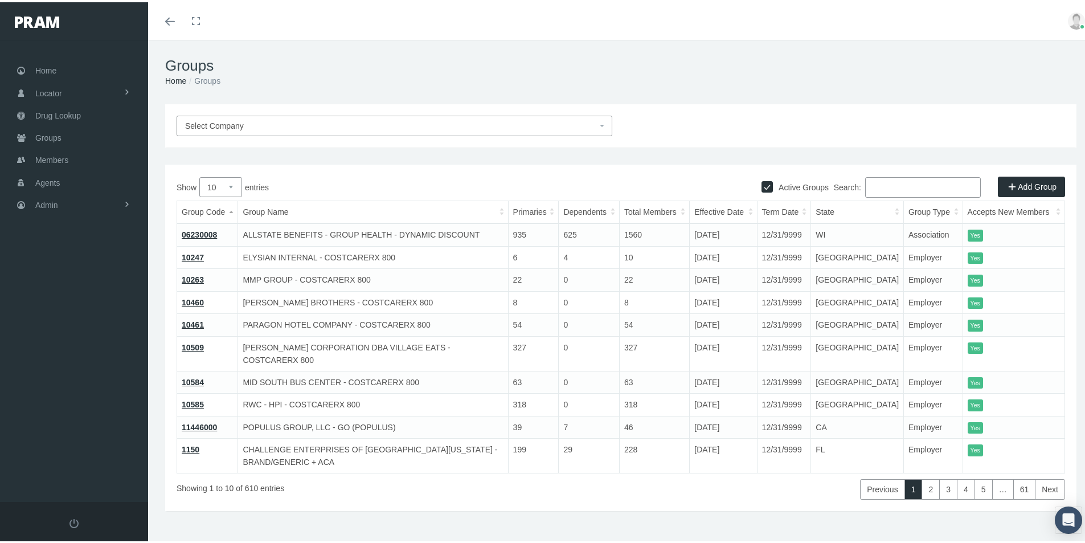
drag, startPoint x: 470, startPoint y: 472, endPoint x: 471, endPoint y: 478, distance: 5.7
click at [471, 472] on div "Showing 1 to 10 of 610 entries" at bounding box center [361, 484] width 370 height 26
